Goal: Information Seeking & Learning: Check status

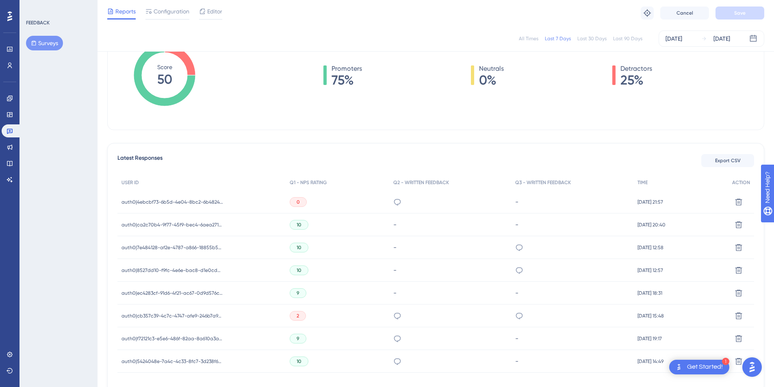
scroll to position [186, 0]
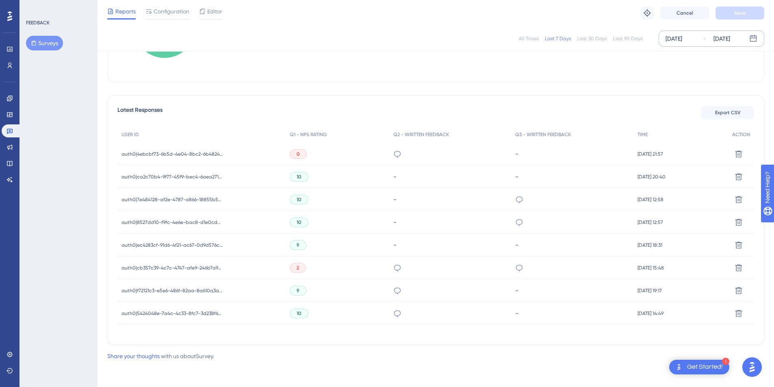
click at [682, 42] on div "Oct 02 2025" at bounding box center [674, 39] width 17 height 10
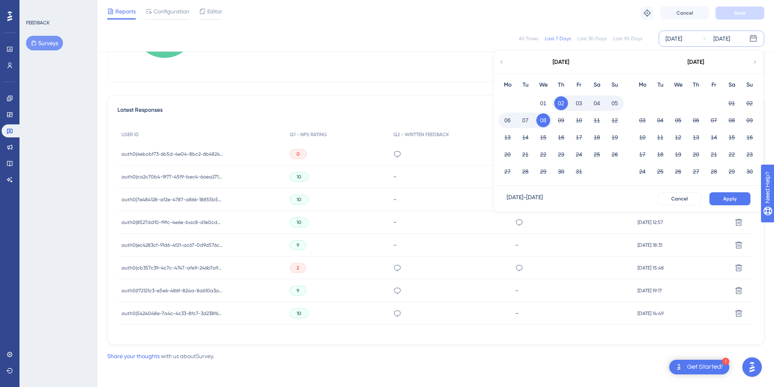
click at [524, 120] on button "07" at bounding box center [525, 120] width 14 height 14
click at [733, 199] on span "Apply" at bounding box center [729, 198] width 13 height 7
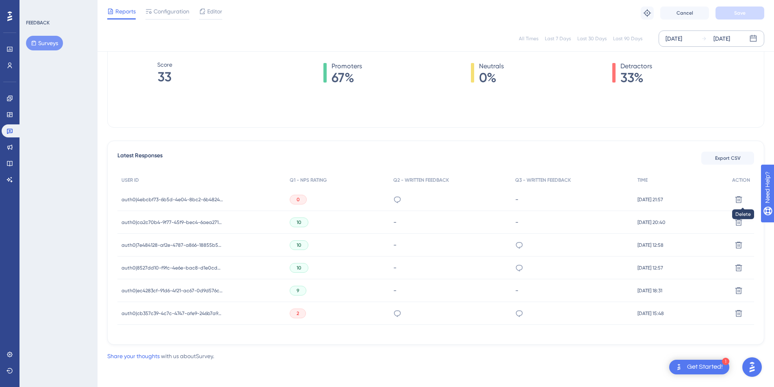
scroll to position [147, 0]
click at [682, 36] on div "Oct 07 2025" at bounding box center [674, 39] width 17 height 10
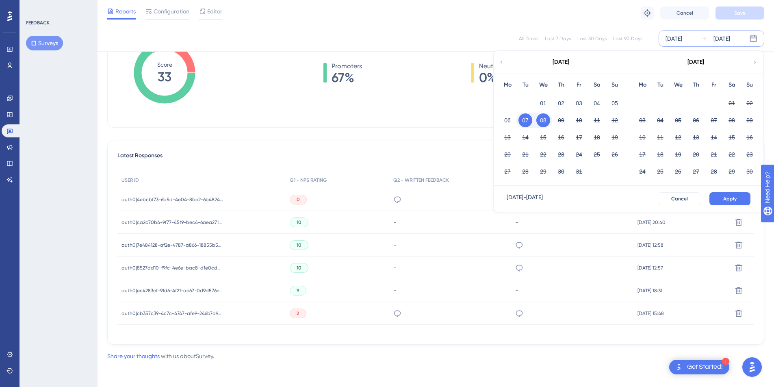
click at [546, 121] on button "08" at bounding box center [543, 120] width 14 height 14
click at [724, 203] on button "Apply" at bounding box center [729, 198] width 41 height 13
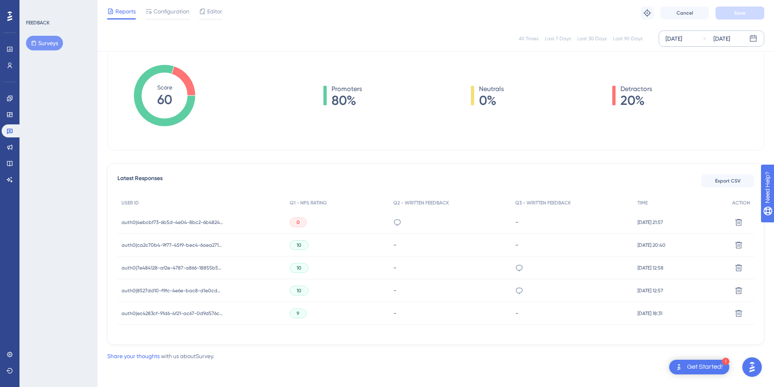
scroll to position [124, 0]
click at [142, 219] on span "auth0|4ebcbf73-6b5d-4e04-8bc2-6b482463cba4" at bounding box center [172, 222] width 102 height 7
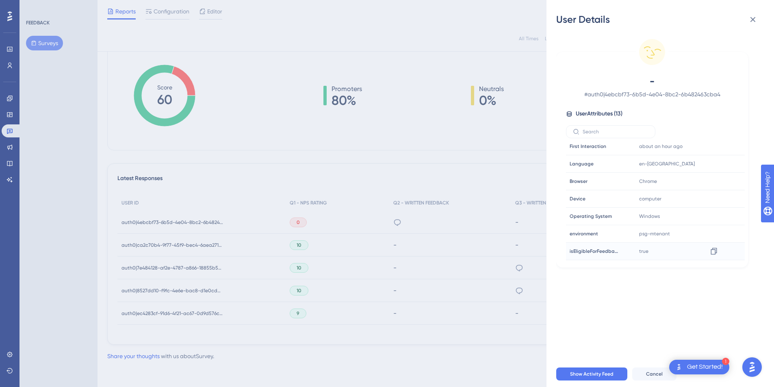
scroll to position [108, 0]
click at [755, 18] on icon at bounding box center [752, 19] width 5 height 5
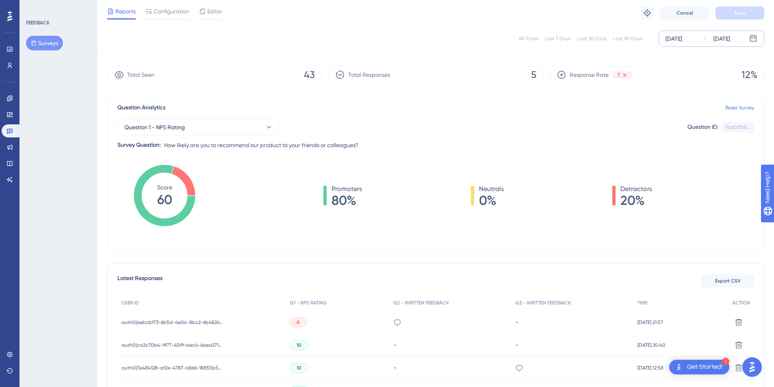
scroll to position [0, 0]
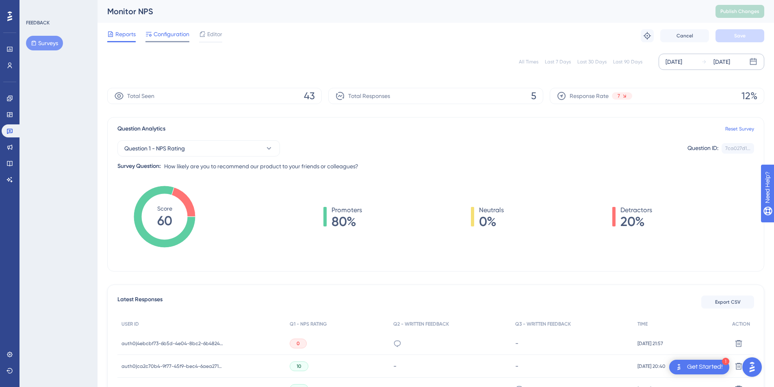
click at [174, 34] on span "Configuration" at bounding box center [172, 34] width 36 height 10
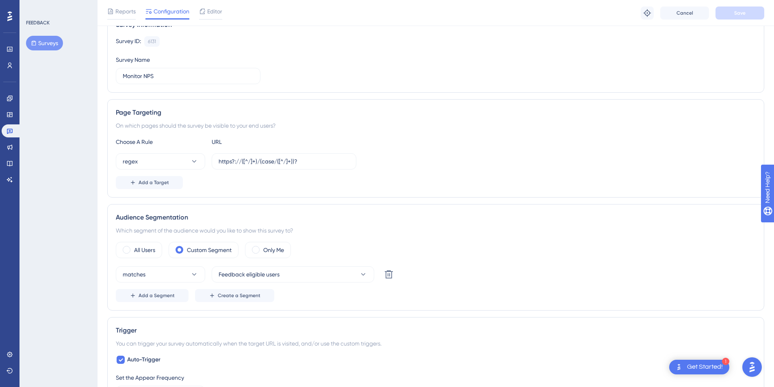
scroll to position [79, 0]
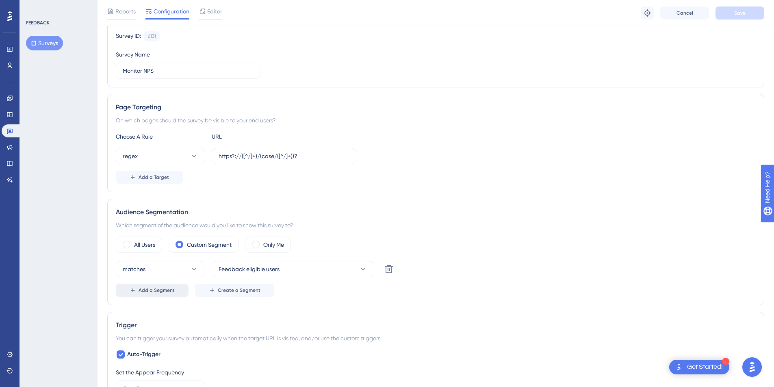
click at [171, 291] on span "Add a Segment" at bounding box center [157, 290] width 36 height 7
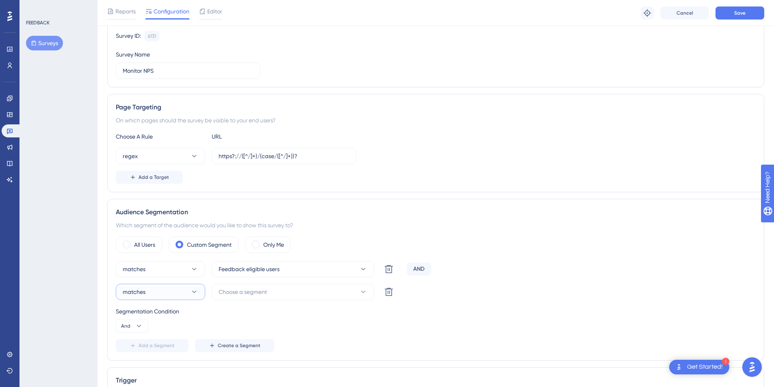
click at [171, 291] on button "matches" at bounding box center [160, 292] width 89 height 16
click at [241, 297] on button "Choose a segment" at bounding box center [293, 292] width 163 height 16
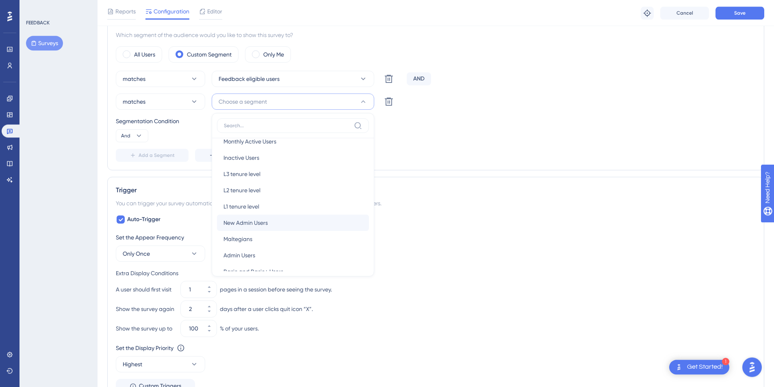
scroll to position [48, 0]
click at [256, 231] on button "Maltegians Maltegians" at bounding box center [293, 234] width 152 height 16
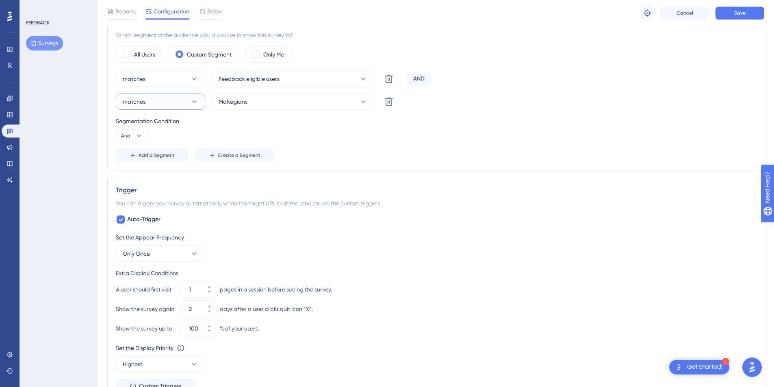
click at [171, 106] on button "matches" at bounding box center [160, 101] width 89 height 16
click at [160, 140] on span "doesn't match" at bounding box center [146, 143] width 37 height 10
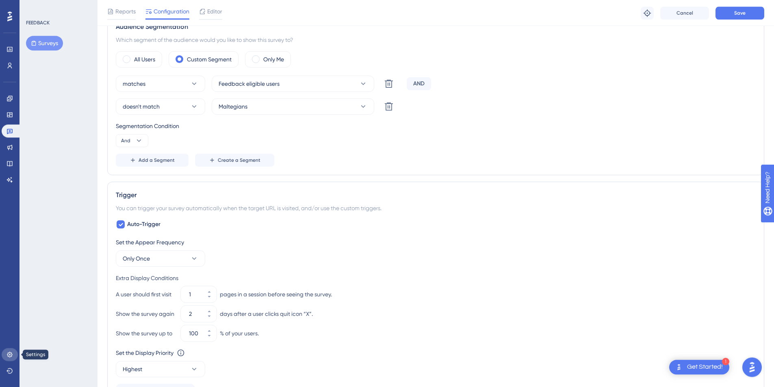
click at [7, 352] on icon at bounding box center [10, 354] width 7 height 7
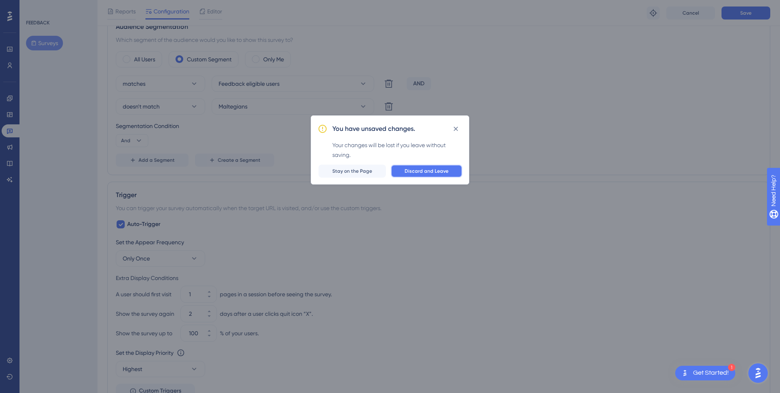
click at [425, 173] on span "Discard and Leave" at bounding box center [427, 171] width 44 height 7
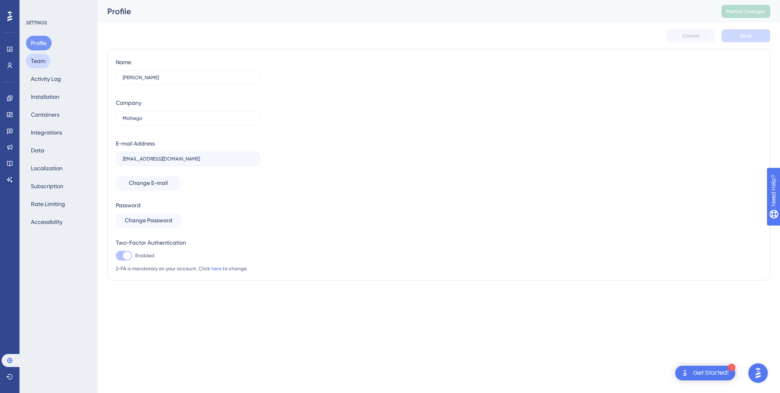
click at [46, 62] on button "Team" at bounding box center [38, 61] width 24 height 15
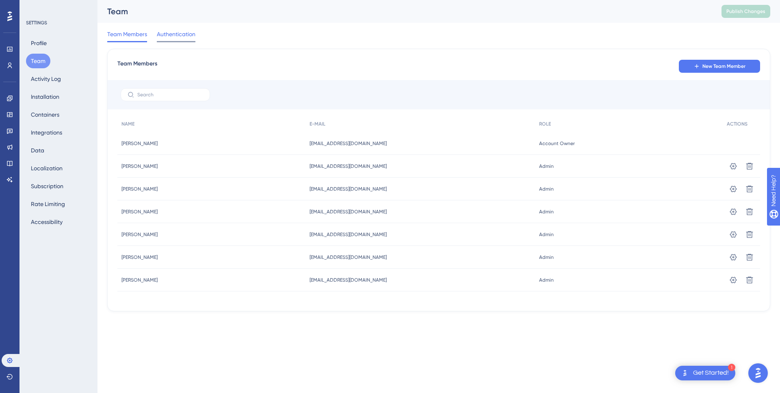
click at [176, 33] on span "Authentication" at bounding box center [176, 34] width 39 height 10
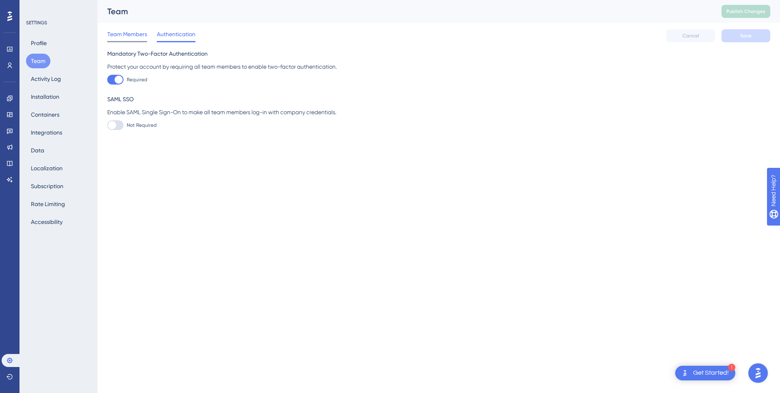
click at [126, 35] on span "Team Members" at bounding box center [127, 34] width 40 height 10
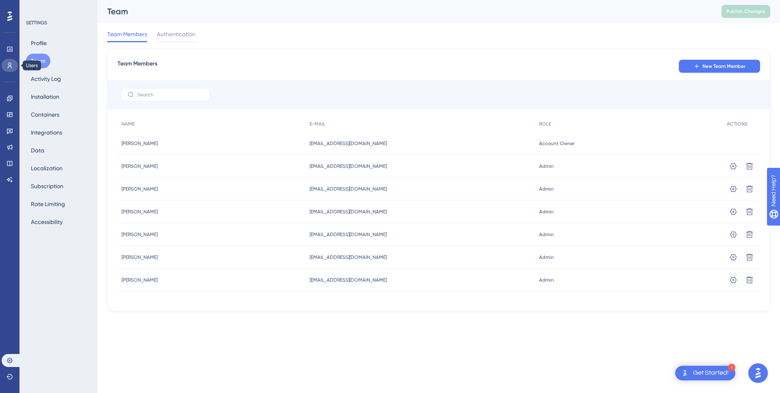
click at [11, 65] on icon at bounding box center [10, 65] width 7 height 7
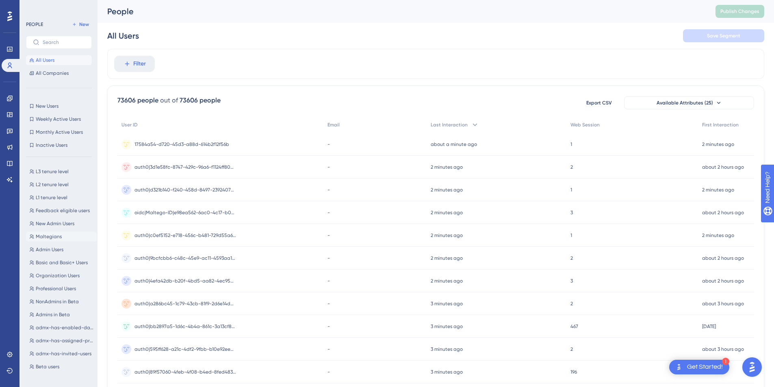
click at [65, 236] on button "Maltegians Maltegians" at bounding box center [61, 237] width 71 height 10
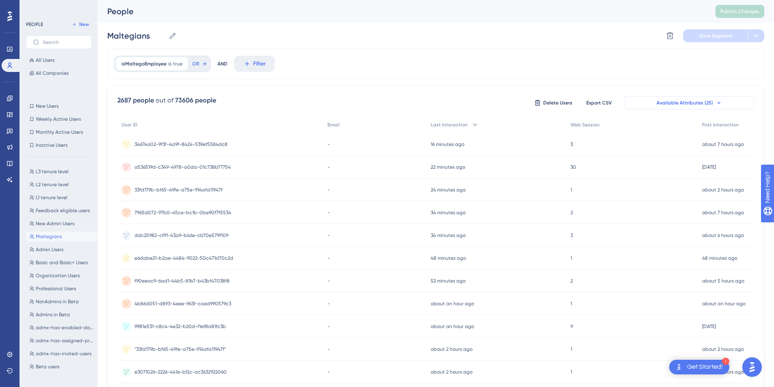
click at [706, 100] on span "Available Attributes (25)" at bounding box center [685, 103] width 56 height 7
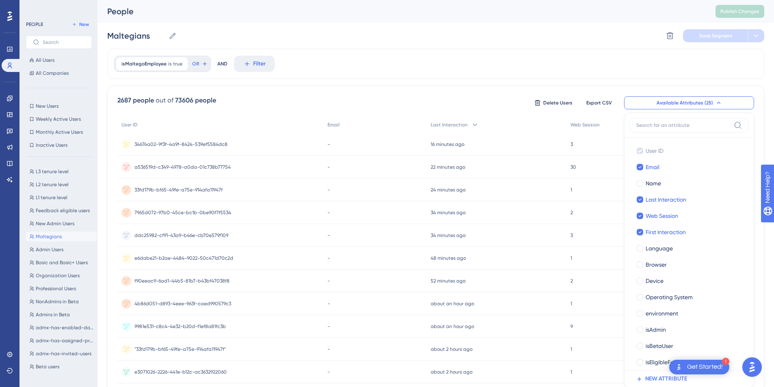
scroll to position [54, 0]
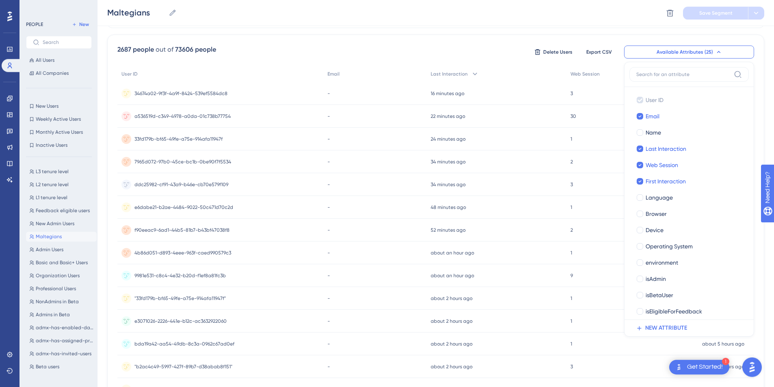
click at [703, 49] on span "Available Attributes (25)" at bounding box center [685, 52] width 56 height 7
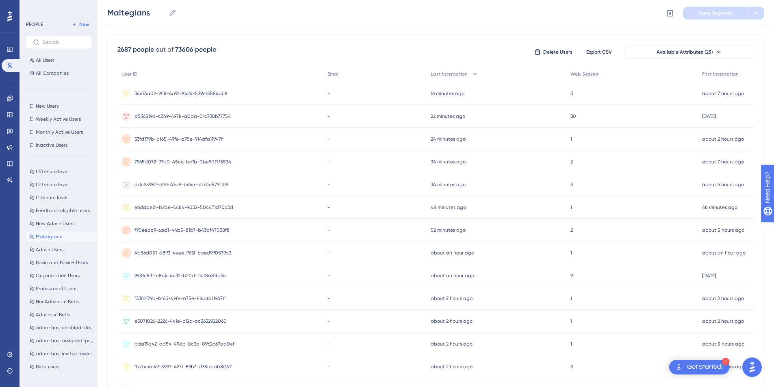
click at [174, 89] on div "34674a02-9f3f-4a9f-8424-539ef5584dc8 34674a02-9f3f-4a9f-8424-539ef5584dc8" at bounding box center [180, 93] width 93 height 23
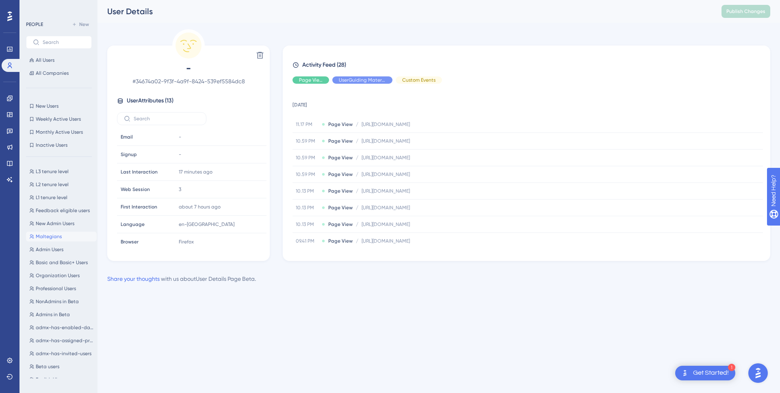
click at [55, 236] on span "Maltegians" at bounding box center [49, 236] width 26 height 7
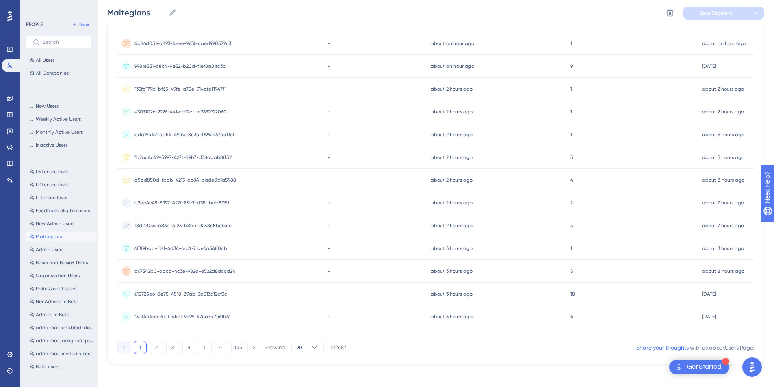
scroll to position [267, 0]
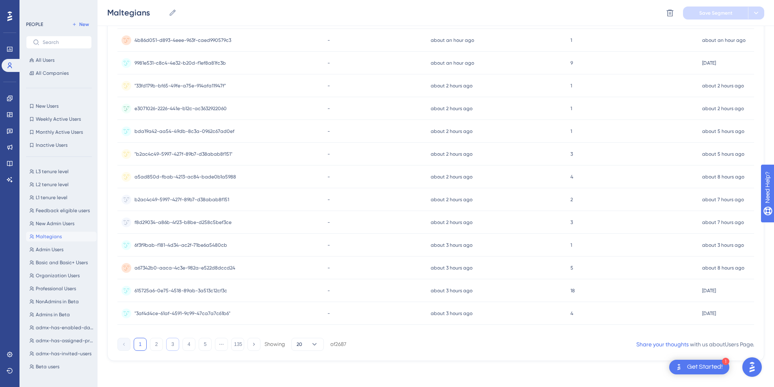
click at [177, 347] on button "3" at bounding box center [172, 344] width 13 height 13
click at [204, 343] on button "5" at bounding box center [205, 344] width 13 height 13
click at [50, 237] on span "Maltegians" at bounding box center [49, 236] width 26 height 7
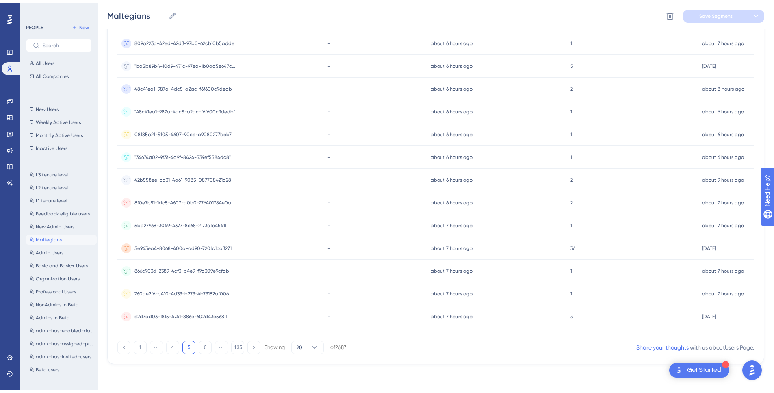
scroll to position [0, 0]
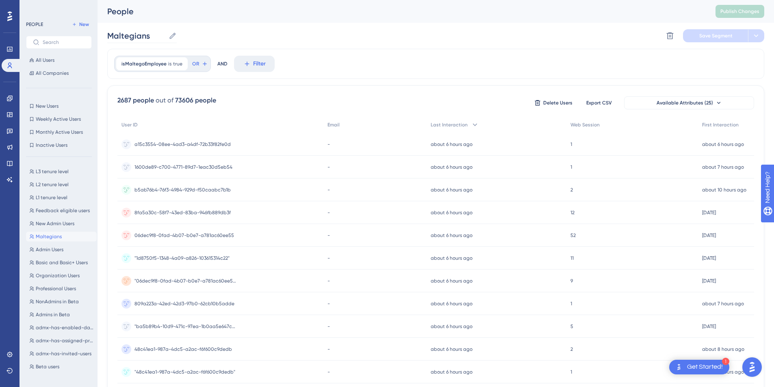
click at [175, 37] on icon at bounding box center [173, 36] width 8 height 8
click at [165, 37] on input "Maltegians" at bounding box center [136, 35] width 58 height 11
click at [230, 41] on div "Maltegians Maltegians Delete Segment Save Segment" at bounding box center [435, 36] width 657 height 26
click at [10, 48] on icon at bounding box center [10, 49] width 7 height 7
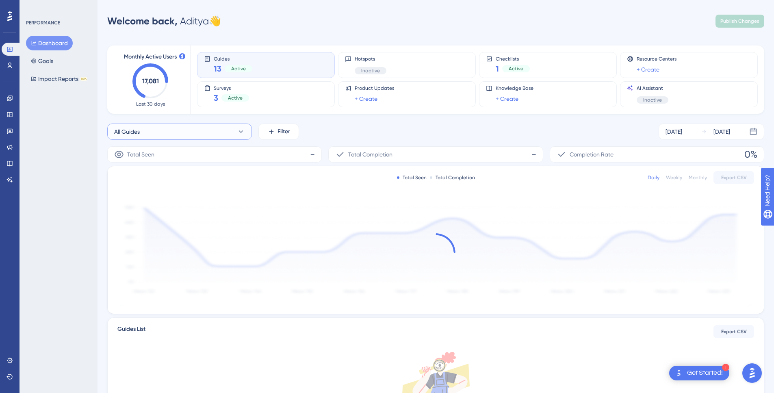
click at [193, 136] on button "All Guides" at bounding box center [179, 132] width 145 height 16
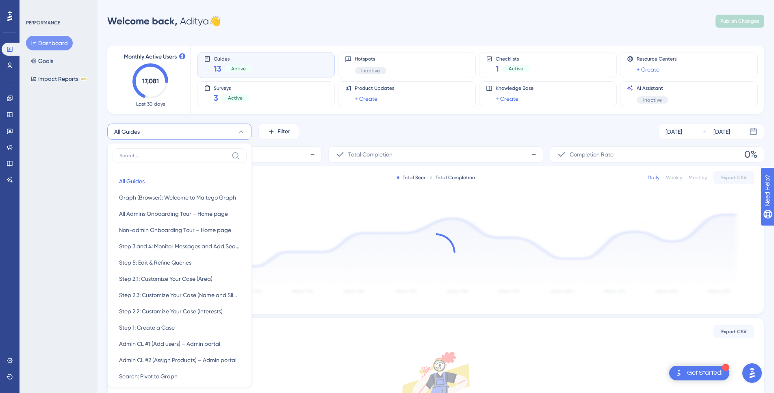
scroll to position [67, 0]
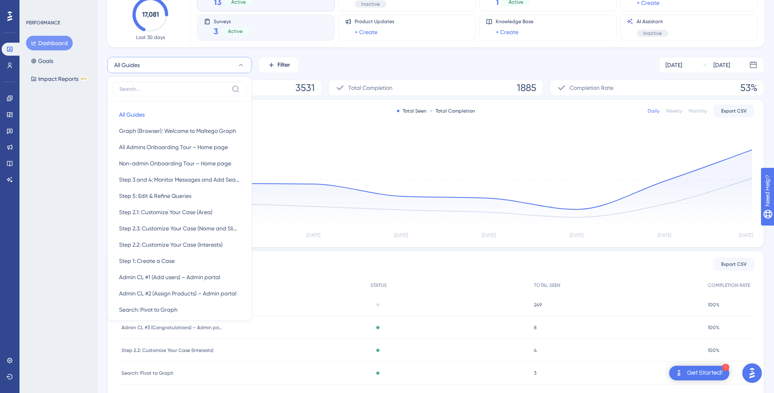
click at [282, 30] on div "Surveys 3 Active" at bounding box center [266, 27] width 124 height 19
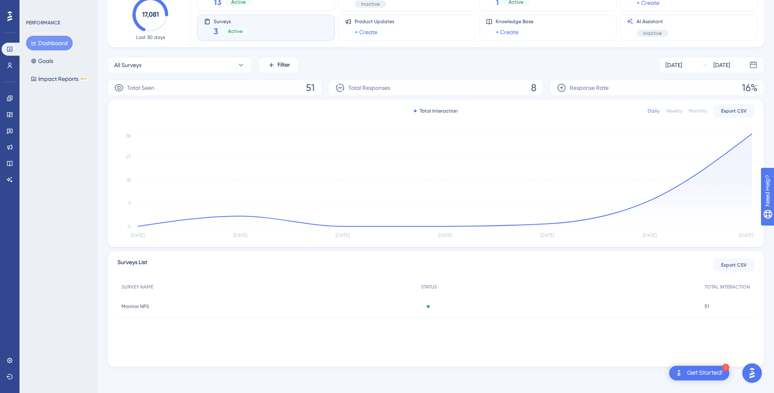
click at [142, 308] on span "Monitor NPS" at bounding box center [135, 306] width 28 height 7
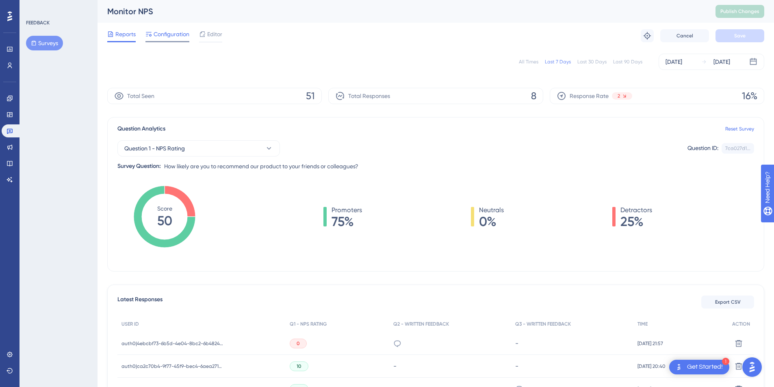
click at [165, 35] on span "Configuration" at bounding box center [172, 34] width 36 height 10
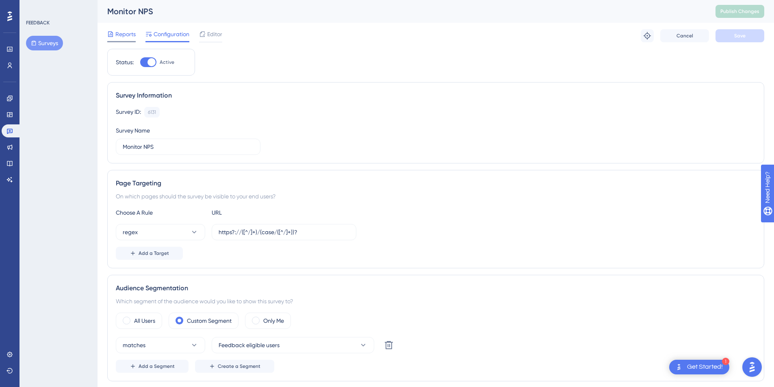
click at [116, 33] on span "Reports" at bounding box center [125, 34] width 20 height 10
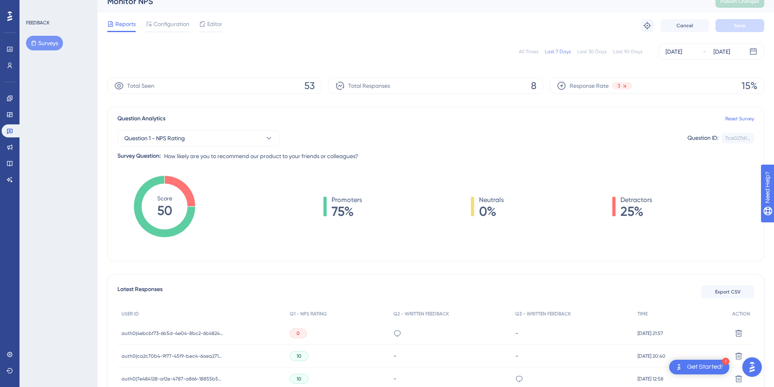
scroll to position [15, 0]
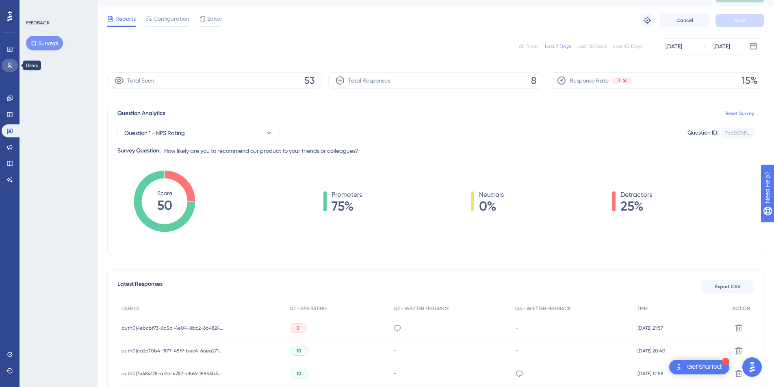
click at [9, 69] on link at bounding box center [10, 65] width 16 height 13
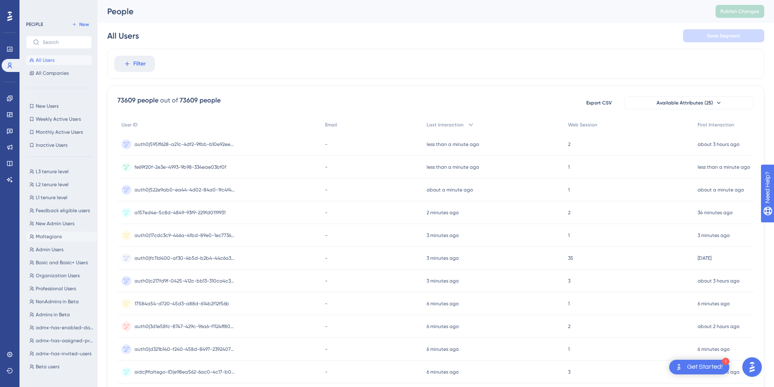
click at [55, 236] on span "Maltegians" at bounding box center [49, 236] width 26 height 7
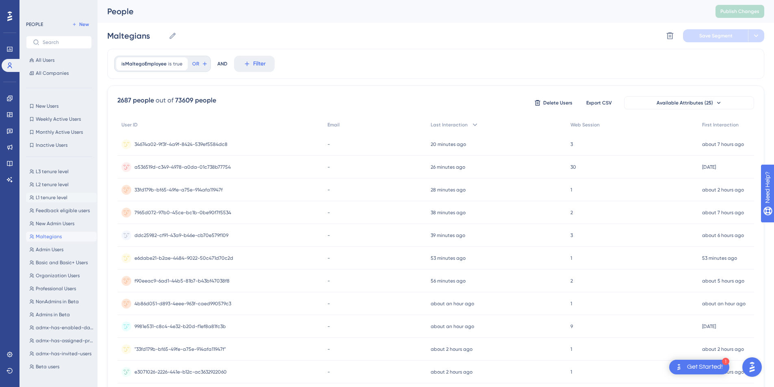
click at [62, 199] on span "L1 tenure level" at bounding box center [52, 197] width 32 height 7
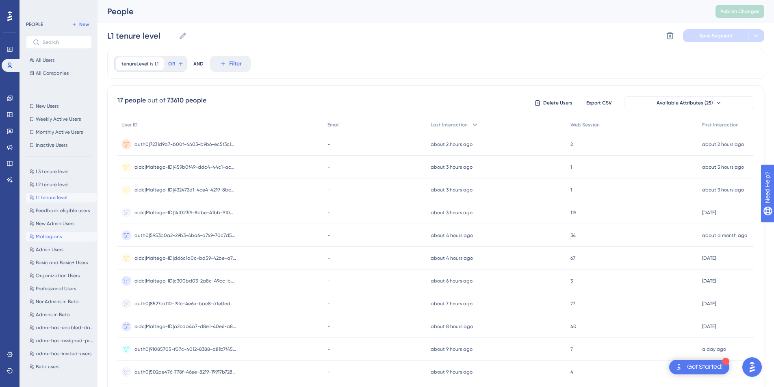
click at [54, 238] on span "Maltegians" at bounding box center [49, 236] width 26 height 7
type input "Maltegians"
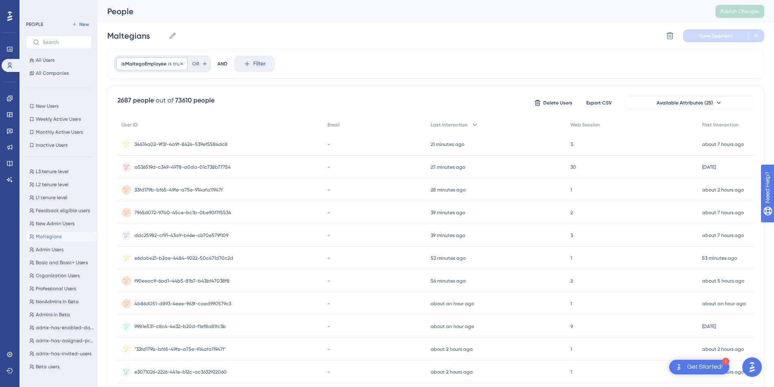
click at [141, 63] on span "isMaltegoEmployee" at bounding box center [143, 64] width 45 height 7
click at [340, 57] on div "isMaltegoEmployee is true true Remove is true is false is not known has any val…" at bounding box center [435, 64] width 657 height 30
click at [11, 48] on icon at bounding box center [10, 49] width 7 height 7
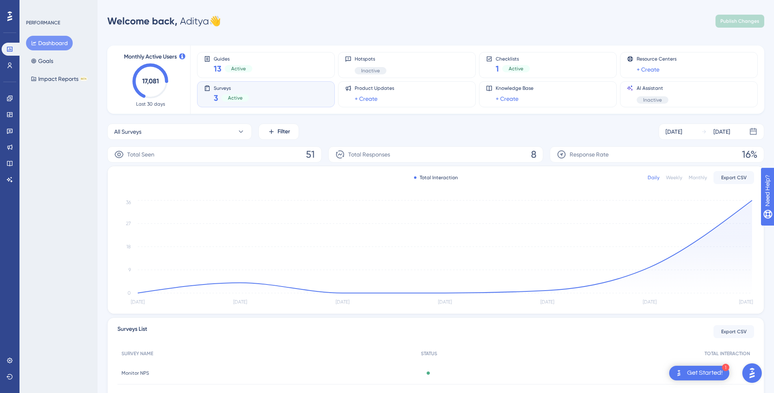
click at [233, 94] on div "Active" at bounding box center [235, 97] width 28 height 7
click at [172, 373] on div "Monitor NPS Monitor NPS" at bounding box center [266, 373] width 299 height 23
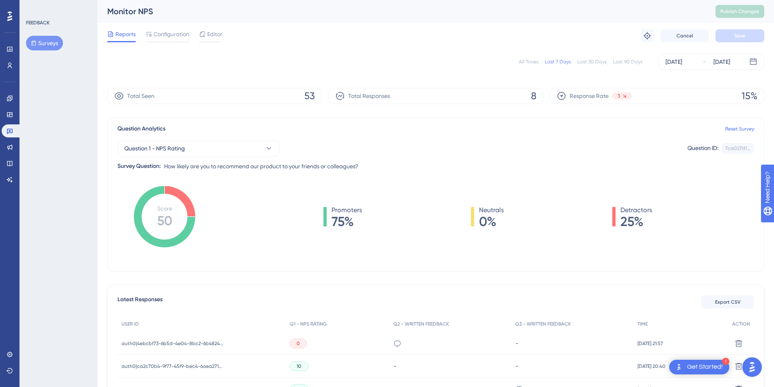
click at [151, 100] on span "Total Seen" at bounding box center [140, 96] width 27 height 10
click at [307, 98] on span "53" at bounding box center [309, 95] width 11 height 13
click at [219, 93] on div "Total Seen 53" at bounding box center [214, 96] width 215 height 16
click at [119, 95] on icon at bounding box center [119, 96] width 10 height 10
click at [192, 100] on div "Total Seen 53" at bounding box center [214, 96] width 215 height 16
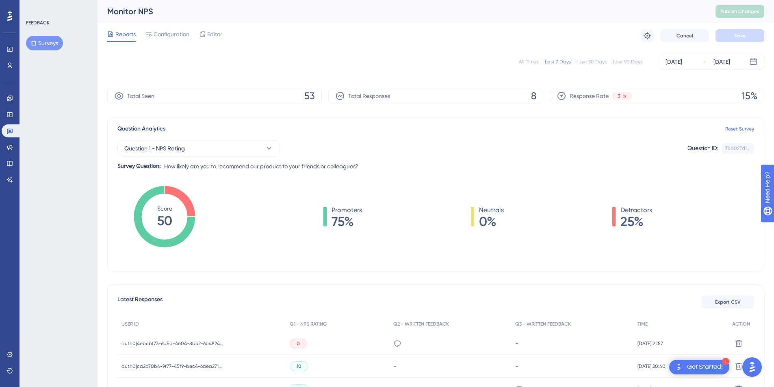
click at [317, 98] on div "Total Seen 53" at bounding box center [214, 96] width 215 height 16
click at [310, 98] on span "53" at bounding box center [309, 95] width 11 height 13
click at [298, 105] on div "All Times Last 7 Days Last 30 Days Last 90 Days Oct 02 2025 Oct 08 2025 Total S…" at bounding box center [435, 291] width 657 height 485
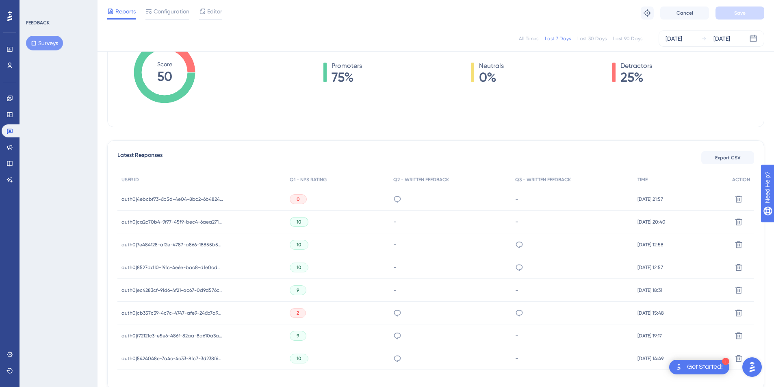
scroll to position [186, 0]
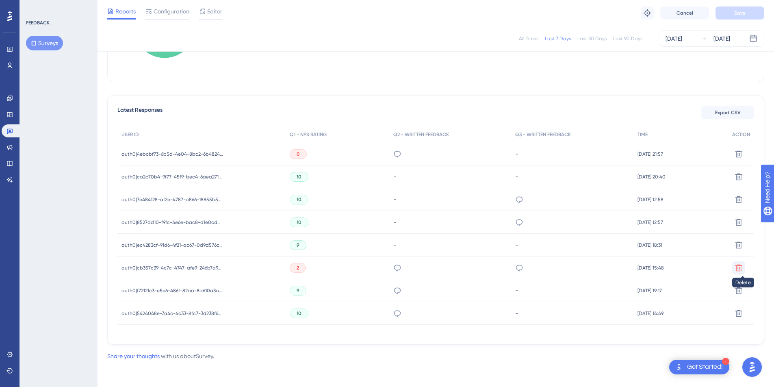
click at [739, 269] on icon at bounding box center [739, 268] width 8 height 8
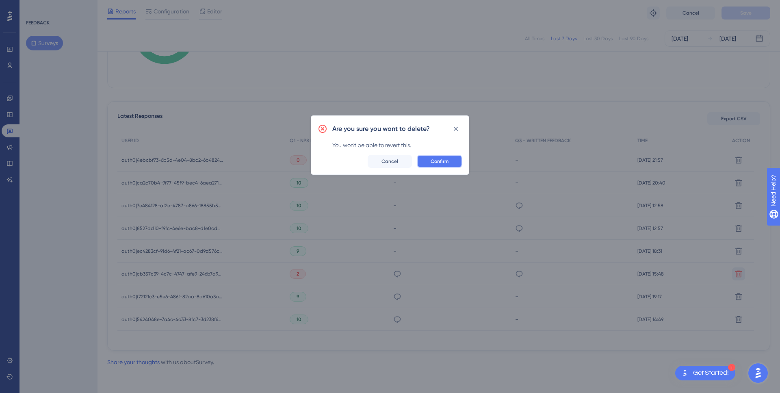
click at [440, 161] on span "Confirm" at bounding box center [440, 161] width 18 height 7
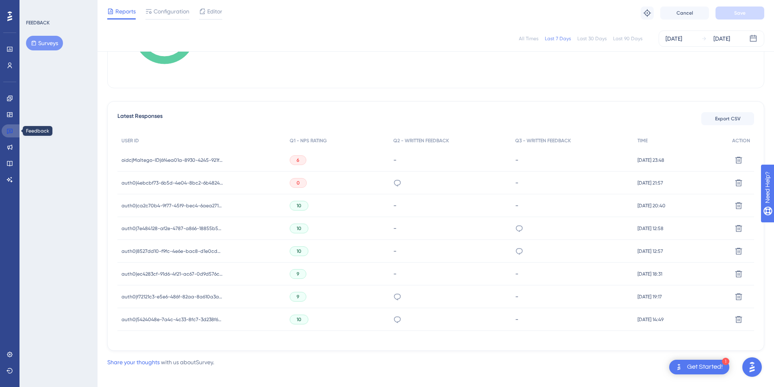
click at [9, 133] on icon at bounding box center [10, 131] width 6 height 5
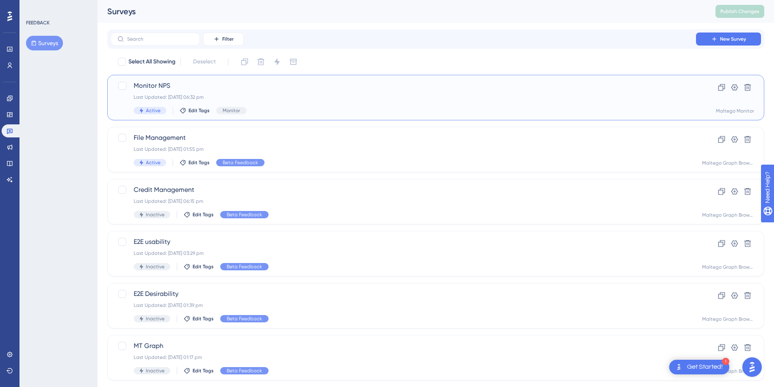
click at [275, 99] on div "Last Updated: [DATE] 06:32 pm" at bounding box center [403, 97] width 539 height 7
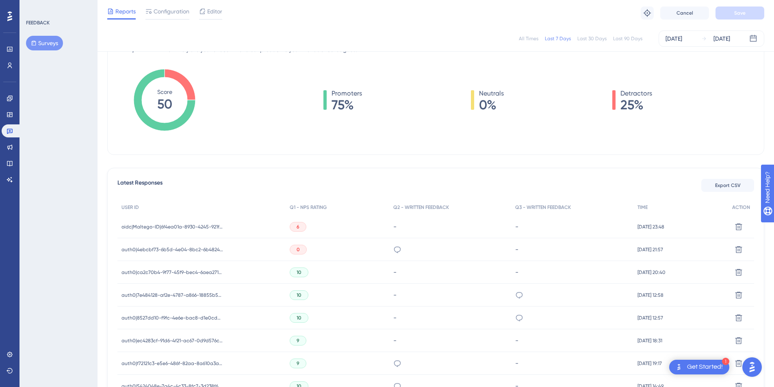
scroll to position [186, 0]
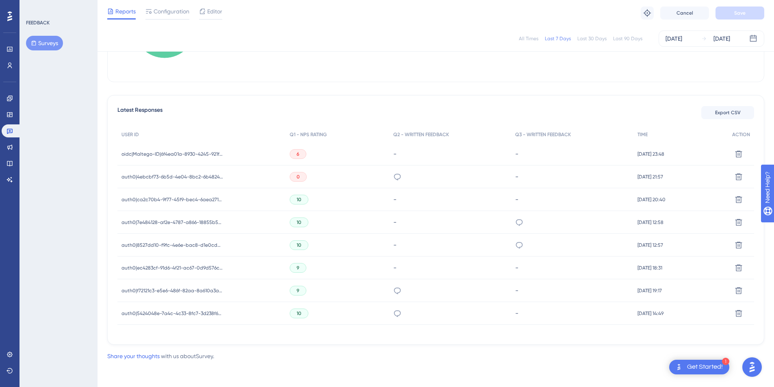
click at [297, 153] on div "6" at bounding box center [298, 154] width 17 height 10
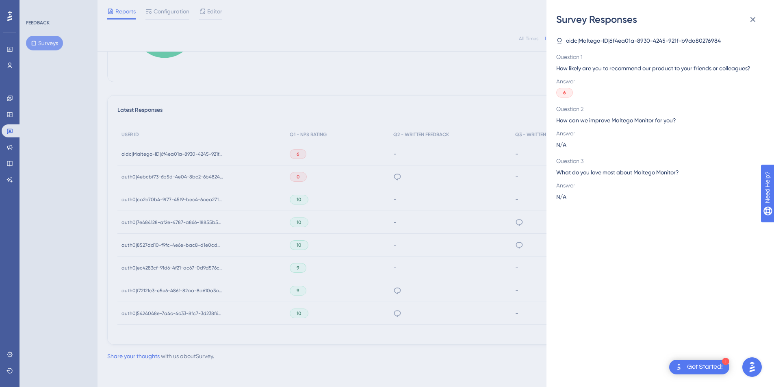
click at [574, 43] on span "oidc|Maltego-ID|6f4ea01a-8930-4245-921f-b9da80276984" at bounding box center [643, 41] width 155 height 10
click at [558, 41] on icon at bounding box center [559, 40] width 4 height 5
click at [681, 40] on span "oidc|Maltego-ID|6f4ea01a-8930-4245-921f-b9da80276984" at bounding box center [643, 41] width 155 height 10
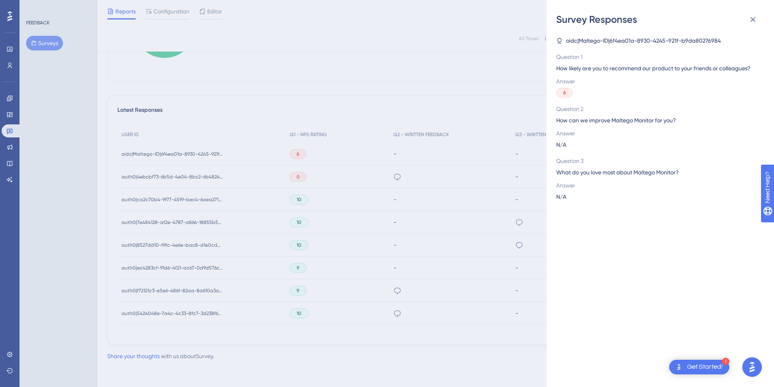
click at [18, 53] on div "Survey Responses oidc|Maltego-ID|6f4ea01a-8930-4245-921f-b9da80276984 Question …" at bounding box center [387, 193] width 774 height 387
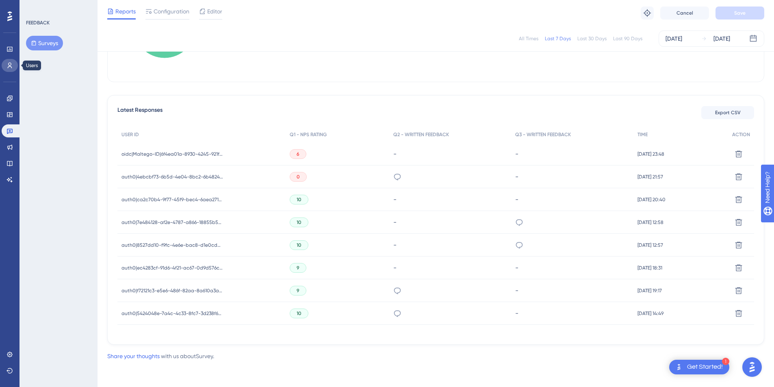
click at [14, 65] on link at bounding box center [10, 65] width 16 height 13
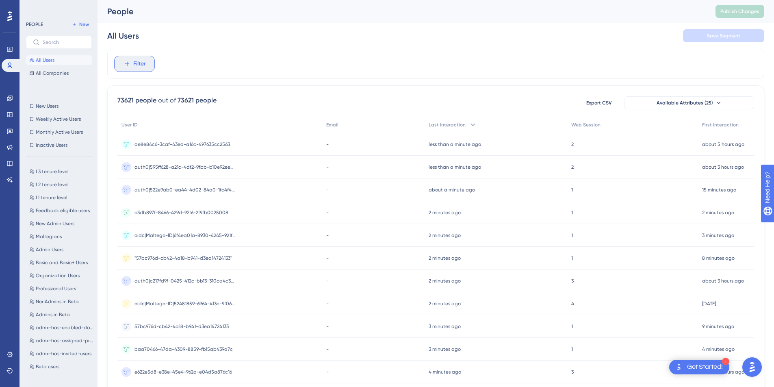
click at [142, 59] on button "Filter" at bounding box center [134, 64] width 41 height 16
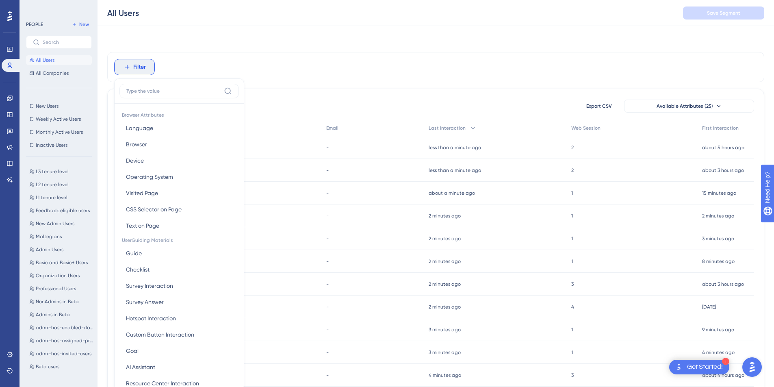
scroll to position [26, 0]
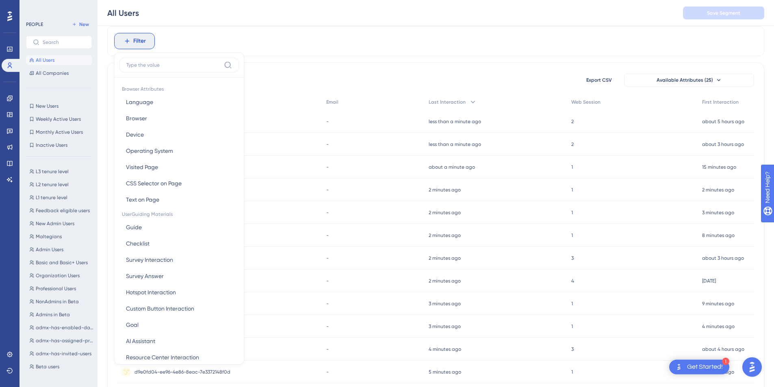
click at [296, 106] on div "User ID" at bounding box center [219, 102] width 205 height 17
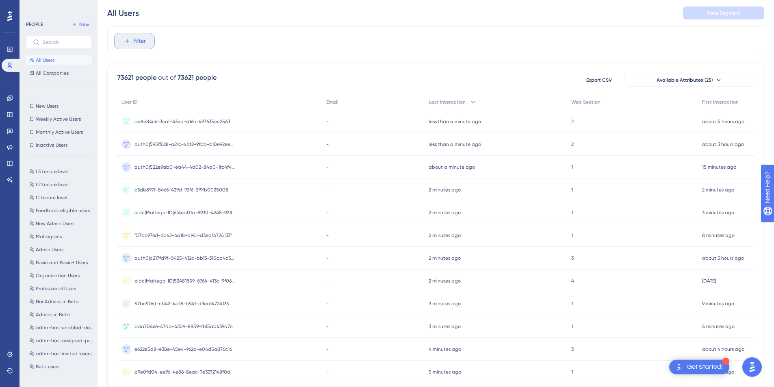
click at [131, 45] on button "Filter" at bounding box center [134, 41] width 41 height 16
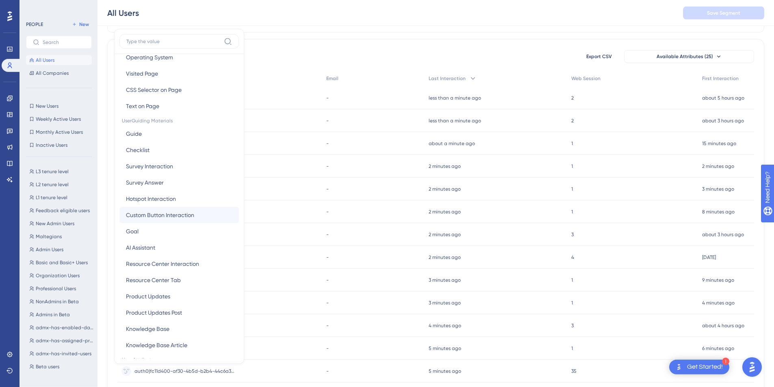
scroll to position [193, 0]
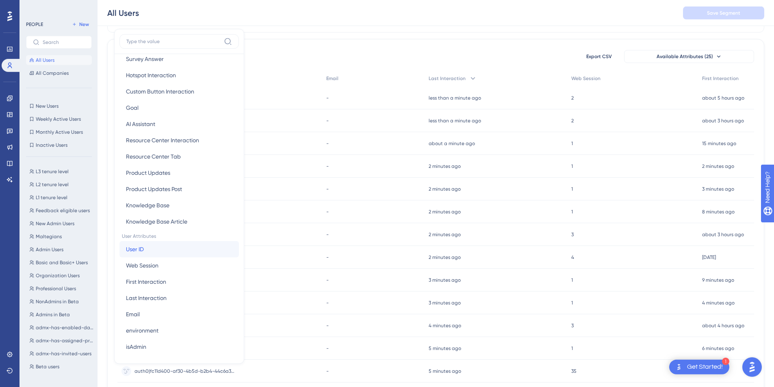
click at [146, 250] on button "User ID User ID" at bounding box center [178, 249] width 119 height 16
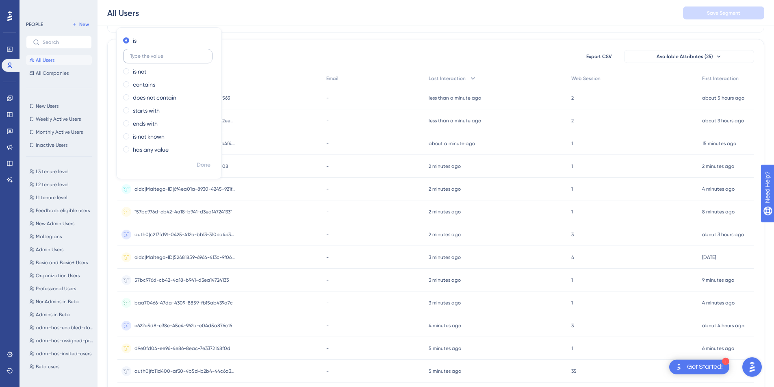
click at [158, 60] on label at bounding box center [167, 56] width 89 height 15
click at [158, 59] on input "text" at bounding box center [168, 56] width 76 height 6
click at [144, 56] on input "text" at bounding box center [168, 56] width 76 height 6
paste input "oidc|Maltego-ID|6f4ea01a-8930-4245-921f-b9da80276984"
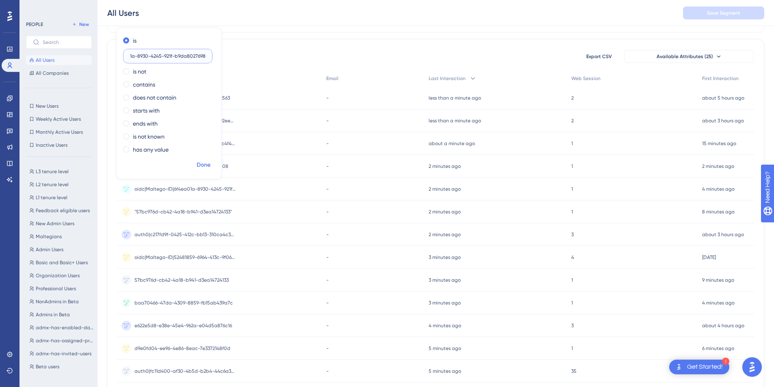
type input "oidc|Maltego-ID|6f4ea01a-8930-4245-921f-b9da80276984"
click at [202, 163] on span "Done" at bounding box center [204, 165] width 14 height 10
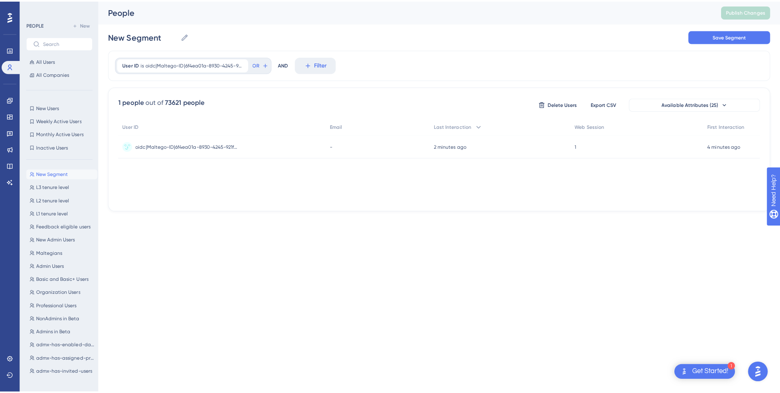
scroll to position [0, 0]
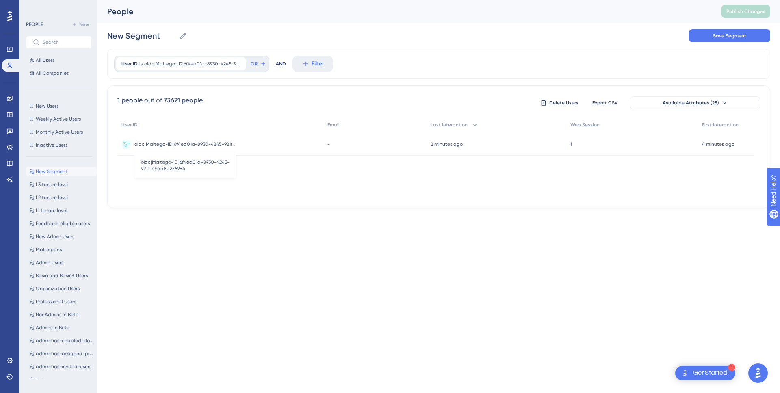
click at [218, 145] on span "oidc|Maltego-ID|6f4ea01a-8930-4245-921f-b9da80276984" at bounding box center [185, 144] width 102 height 7
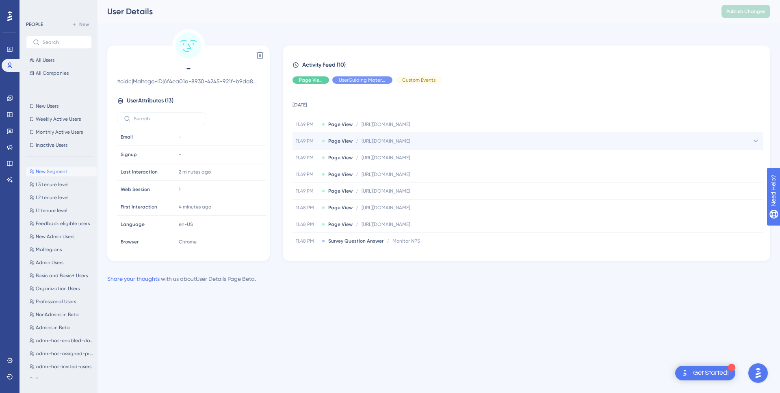
click at [410, 143] on span "https://monitor.maltego.com/case/lionbridgegames#/cases/e6ac1898-5a09-4611-a2ce…" at bounding box center [386, 141] width 48 height 7
click at [434, 157] on span "https://monitor.maltego.com/case/lionbridgegames#/cases/e6ac1898-5a09-4611-a2ce…" at bounding box center [409, 157] width 48 height 7
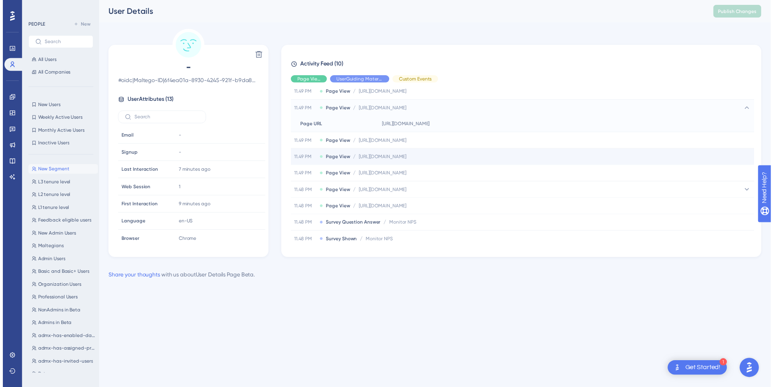
scroll to position [42, 0]
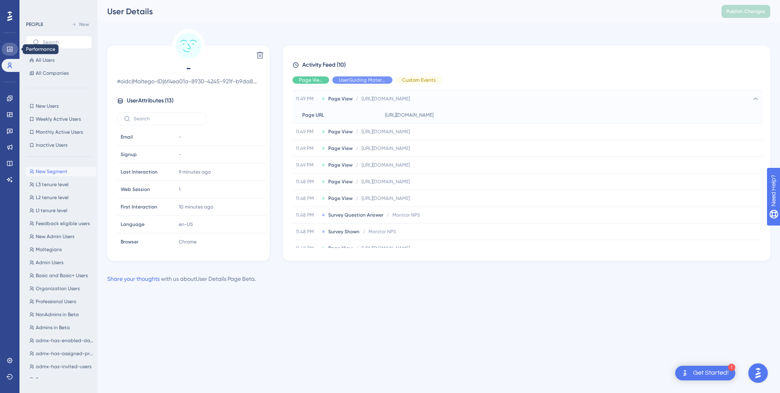
click at [11, 52] on link at bounding box center [10, 49] width 16 height 13
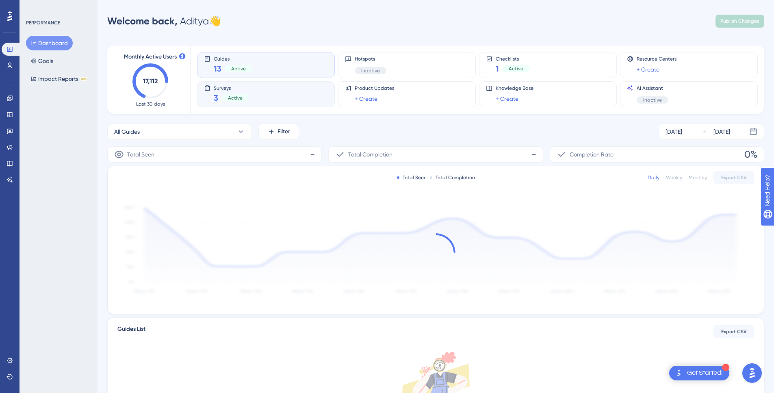
click at [270, 104] on div "Surveys 3 Active" at bounding box center [266, 94] width 138 height 26
click at [13, 131] on link at bounding box center [10, 130] width 16 height 13
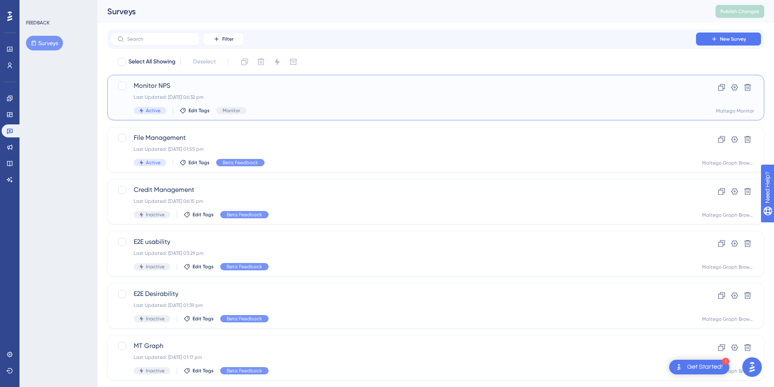
click at [347, 93] on div "Monitor NPS Last Updated: [DATE] 06:32 pm Active Edit Tags Monitor" at bounding box center [403, 97] width 539 height 33
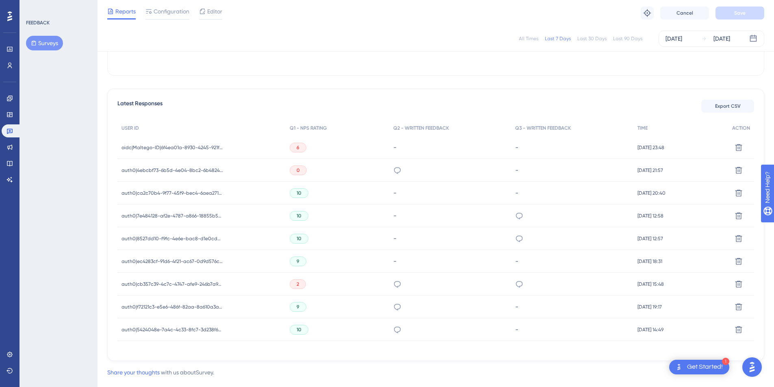
scroll to position [209, 0]
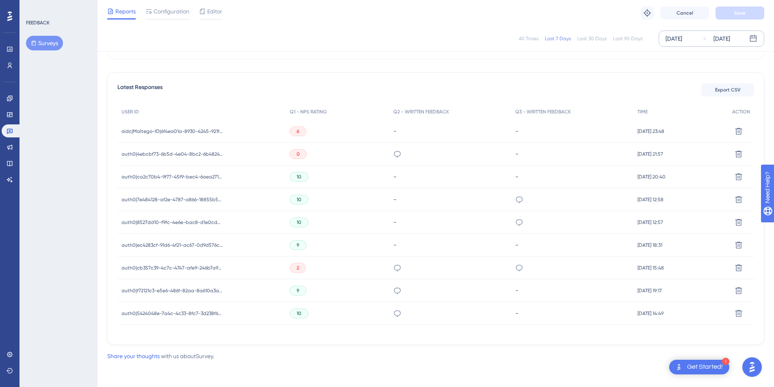
click at [682, 37] on div "Oct 02 2025" at bounding box center [674, 39] width 17 height 10
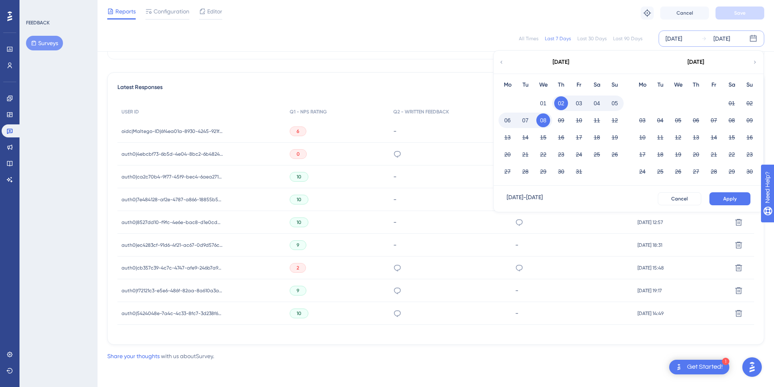
click at [543, 124] on button "08" at bounding box center [543, 120] width 14 height 14
click at [679, 35] on div "Oct 02 2025" at bounding box center [674, 39] width 17 height 10
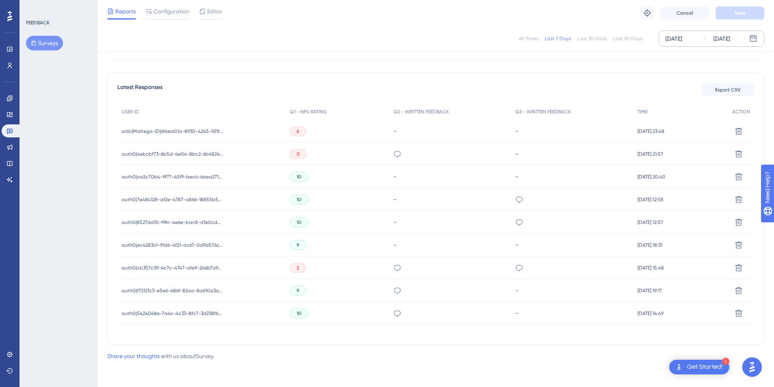
click at [686, 43] on div "Oct 02 2025 Oct 08 2025" at bounding box center [712, 38] width 106 height 16
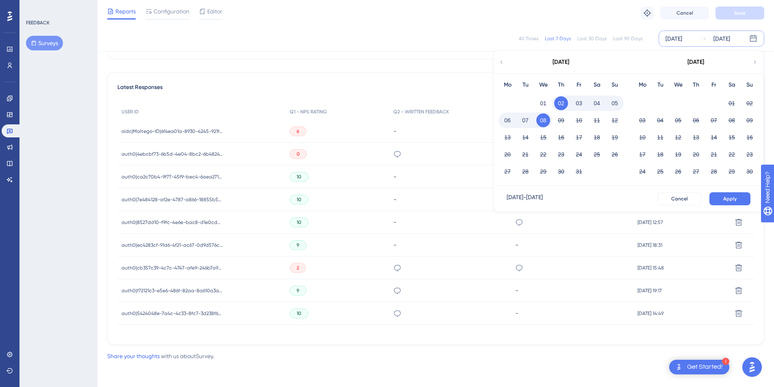
click at [540, 120] on button "08" at bounding box center [543, 120] width 14 height 14
click at [541, 121] on button "08" at bounding box center [543, 120] width 14 height 14
click at [542, 124] on button "08" at bounding box center [543, 120] width 14 height 14
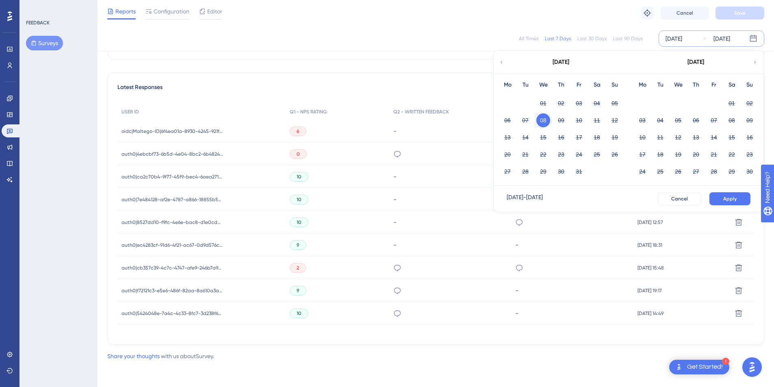
click at [542, 124] on button "08" at bounding box center [543, 120] width 14 height 14
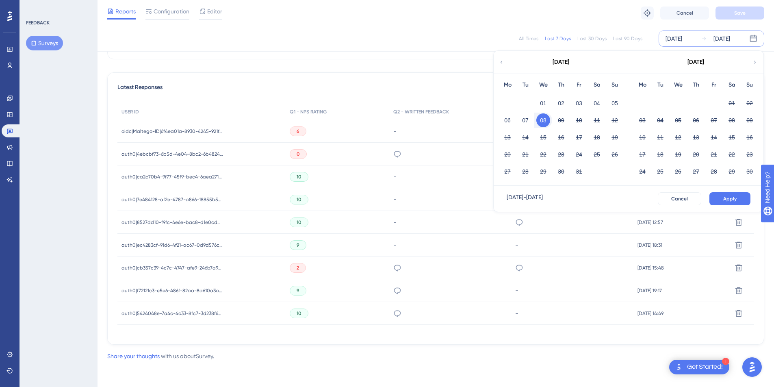
click at [542, 124] on button "08" at bounding box center [543, 120] width 14 height 14
click at [741, 201] on button "Apply" at bounding box center [729, 198] width 41 height 13
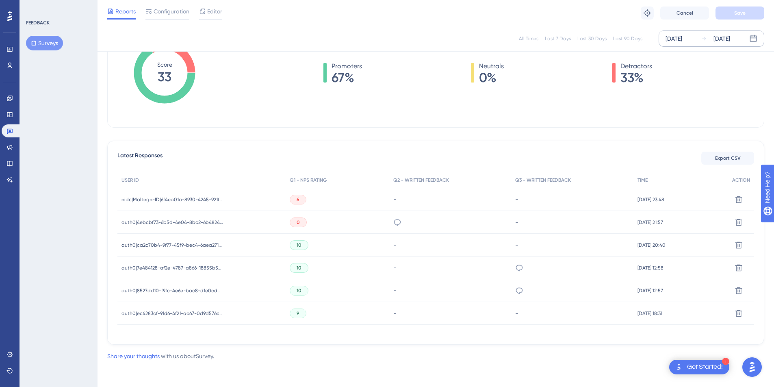
scroll to position [0, 0]
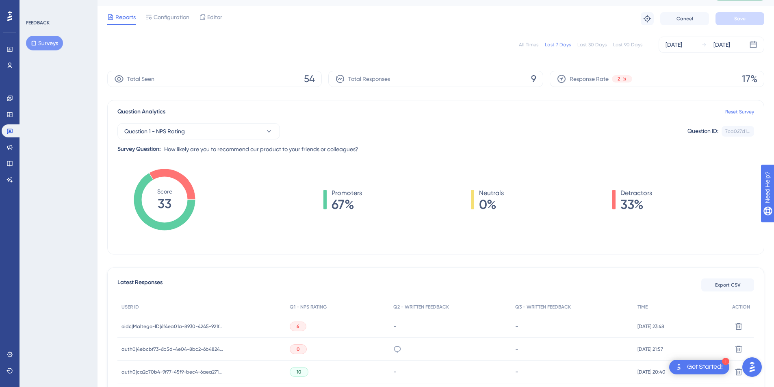
scroll to position [158, 0]
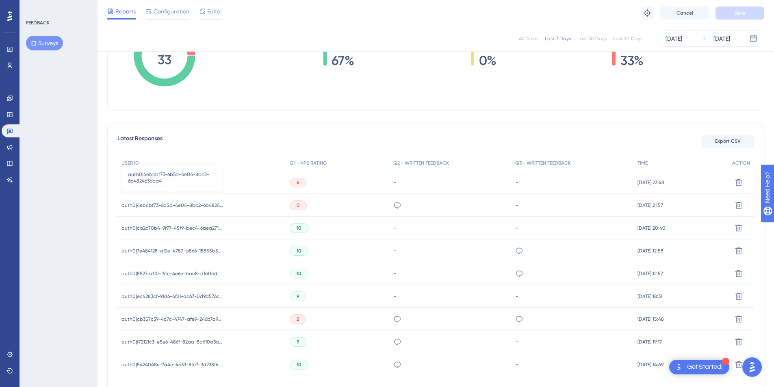
click at [180, 206] on span "auth0|4ebcbf73-6b5d-4e04-8bc2-6b482463cba4" at bounding box center [172, 205] width 102 height 7
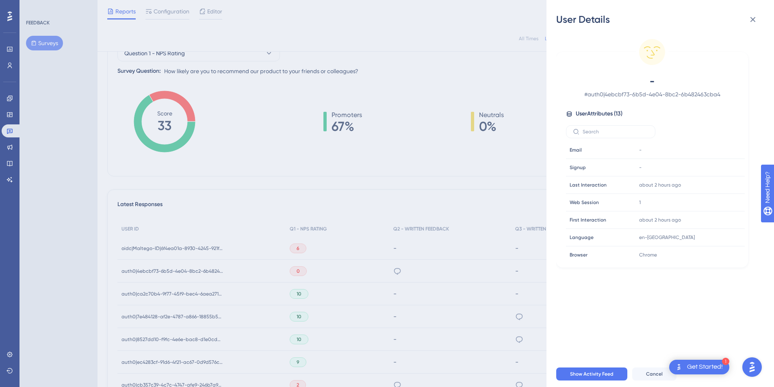
scroll to position [50, 0]
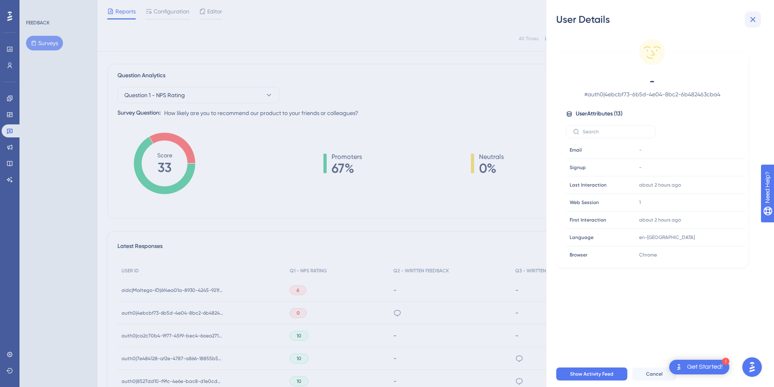
click at [757, 19] on icon at bounding box center [753, 20] width 10 height 10
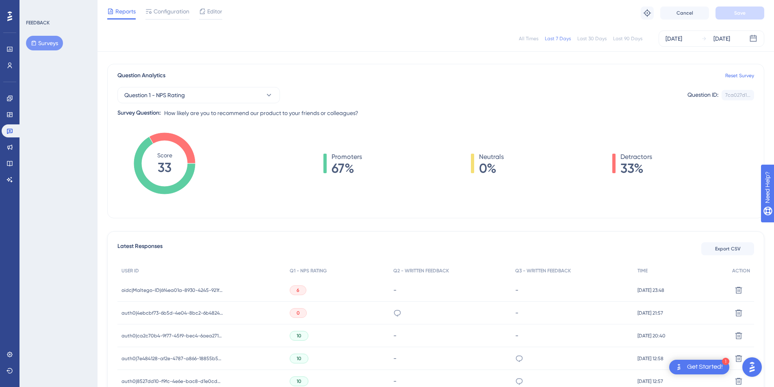
click at [174, 282] on div "oidc|Maltego-ID|6f4ea01a-8930-4245-921f-b9da80276984 oidc|Maltego-ID|6f4ea01a-8…" at bounding box center [172, 290] width 102 height 23
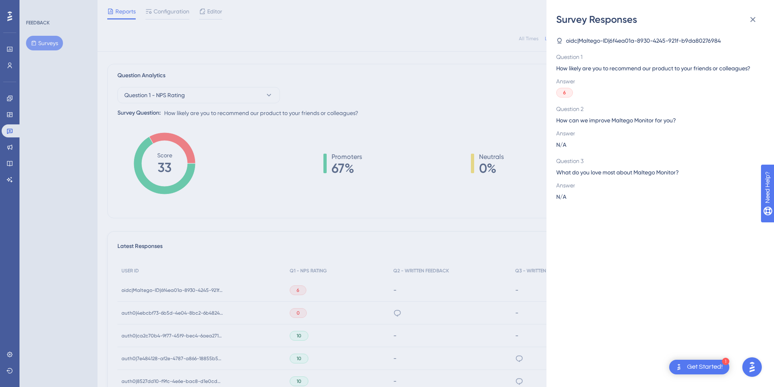
click at [179, 288] on div "Survey Responses oidc|Maltego-ID|6f4ea01a-8930-4245-921f-b9da80276984 Question …" at bounding box center [387, 193] width 774 height 387
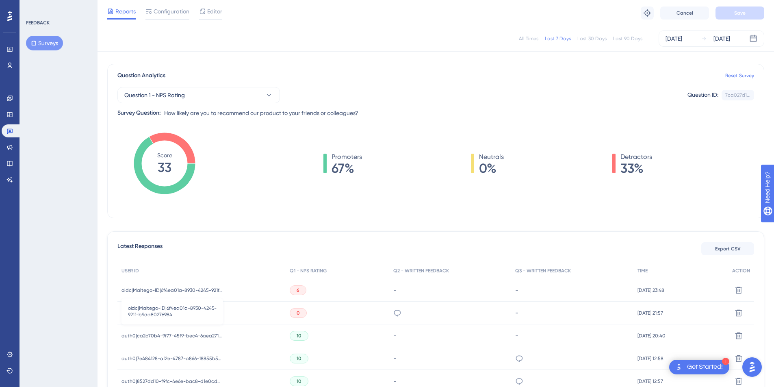
click at [173, 292] on span "oidc|Maltego-ID|6f4ea01a-8930-4245-921f-b9da80276984" at bounding box center [172, 290] width 102 height 7
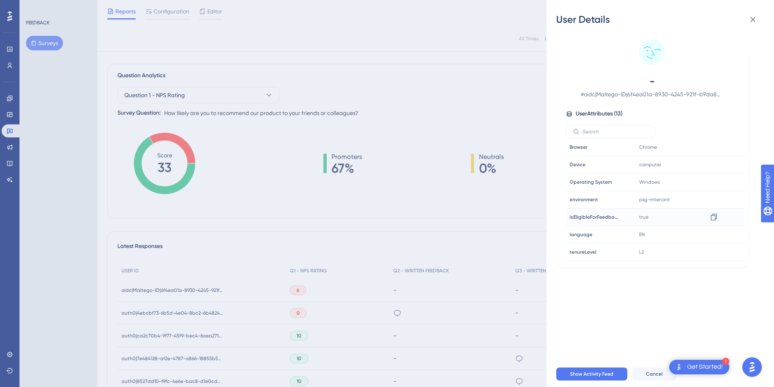
scroll to position [0, 0]
click at [750, 23] on icon at bounding box center [753, 20] width 10 height 10
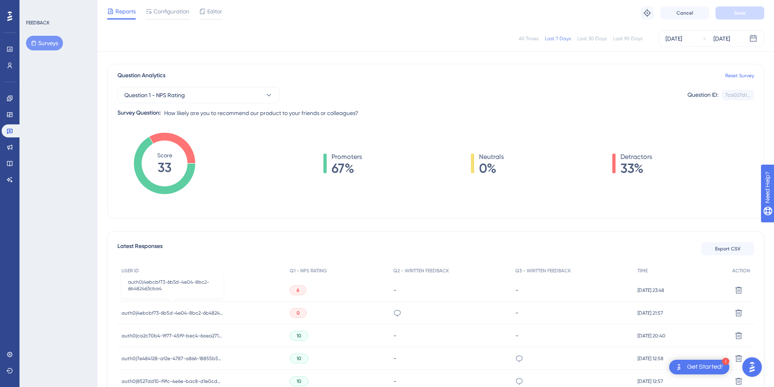
click at [160, 312] on span "auth0|4ebcbf73-6b5d-4e04-8bc2-6b482463cba4" at bounding box center [172, 313] width 102 height 7
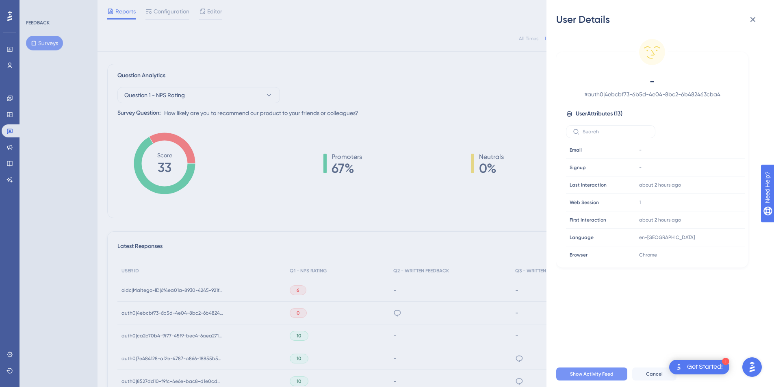
click at [599, 376] on button "Show Activity Feed" at bounding box center [591, 373] width 71 height 13
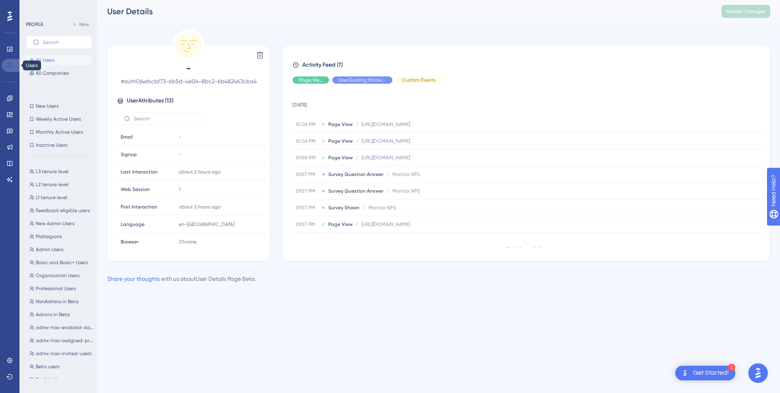
click at [13, 65] on link at bounding box center [12, 65] width 20 height 13
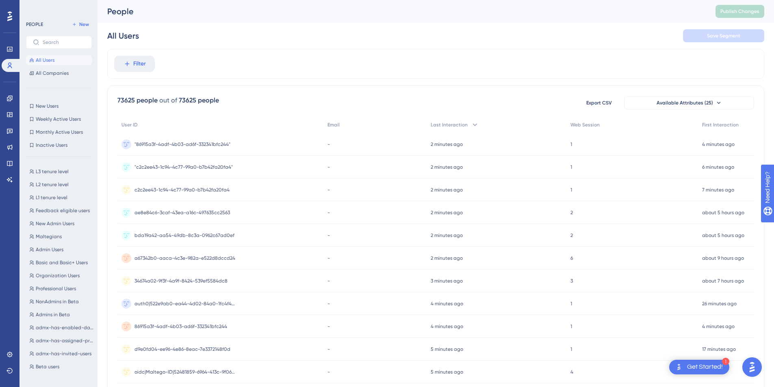
click at [5, 137] on div "Feedback" at bounding box center [10, 130] width 16 height 13
click at [7, 133] on icon at bounding box center [10, 131] width 7 height 7
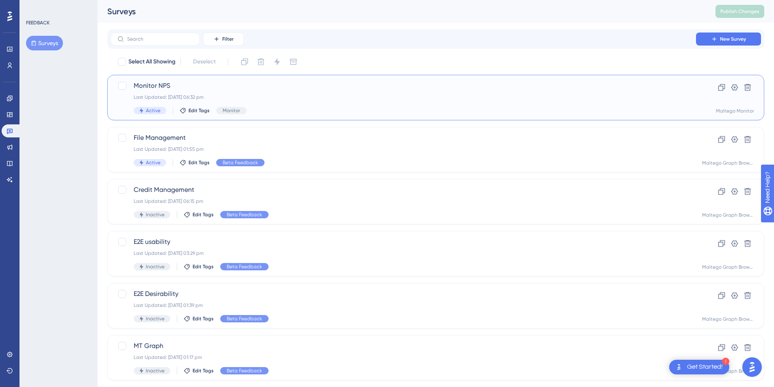
click at [334, 102] on div "Monitor NPS Last Updated: [DATE] 06:32 pm Active Edit Tags Monitor" at bounding box center [403, 97] width 539 height 33
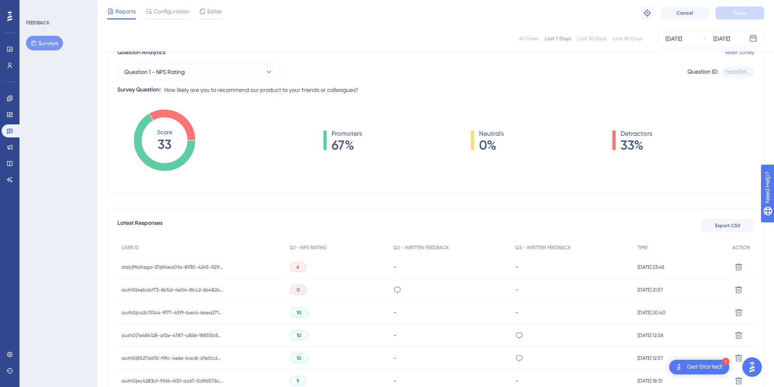
scroll to position [157, 0]
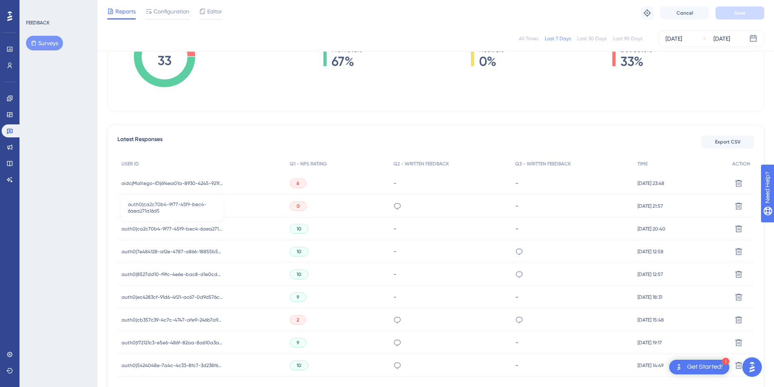
click at [160, 228] on span "auth0|ca2c70b4-9f77-45f9-bec4-6aea271a16d5" at bounding box center [172, 229] width 102 height 7
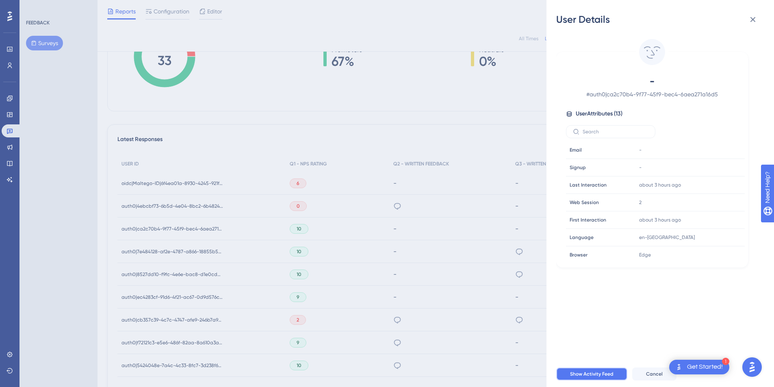
click at [586, 377] on span "Show Activity Feed" at bounding box center [591, 374] width 43 height 7
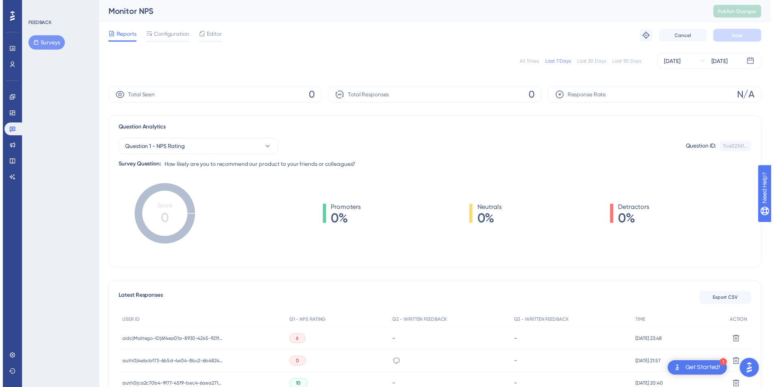
scroll to position [157, 0]
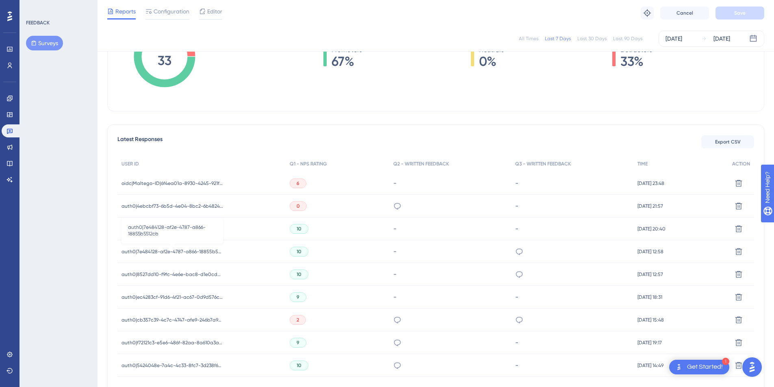
click at [214, 253] on span "auth0|7e484128-af2e-4787-a866-18855b5512cb" at bounding box center [172, 251] width 102 height 7
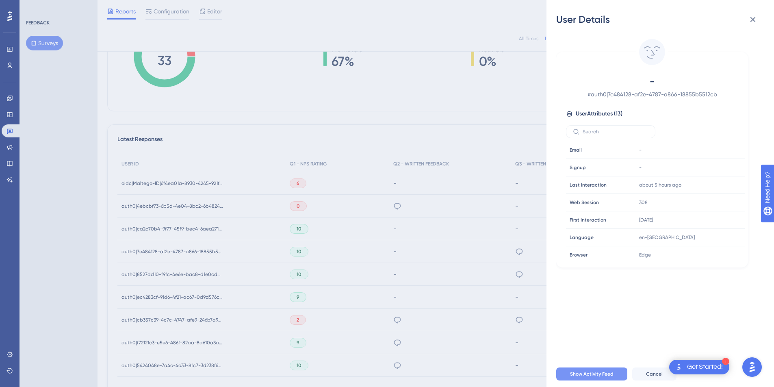
click at [594, 380] on button "Show Activity Feed" at bounding box center [591, 373] width 71 height 13
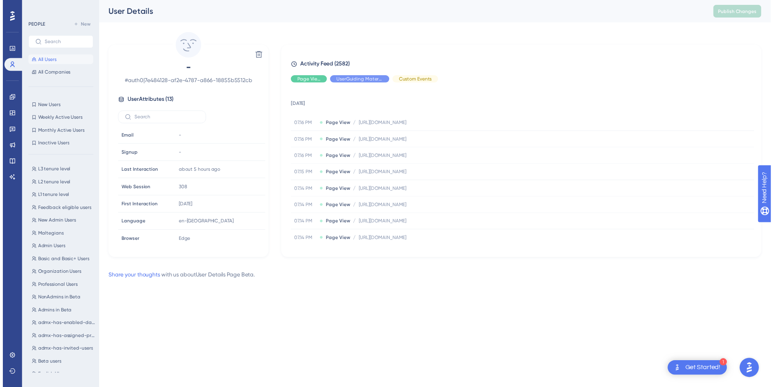
scroll to position [157, 0]
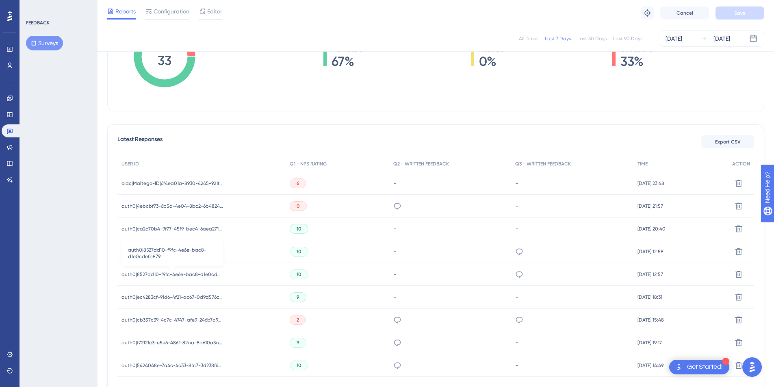
click at [204, 275] on span "auth0|8527dd10-f9fc-4e6e-bac8-d1e0cdefb879" at bounding box center [172, 274] width 102 height 7
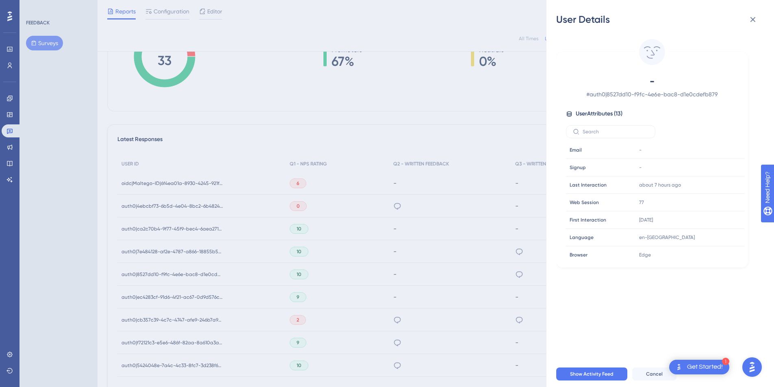
scroll to position [108, 0]
click at [610, 377] on span "Show Activity Feed" at bounding box center [591, 374] width 43 height 7
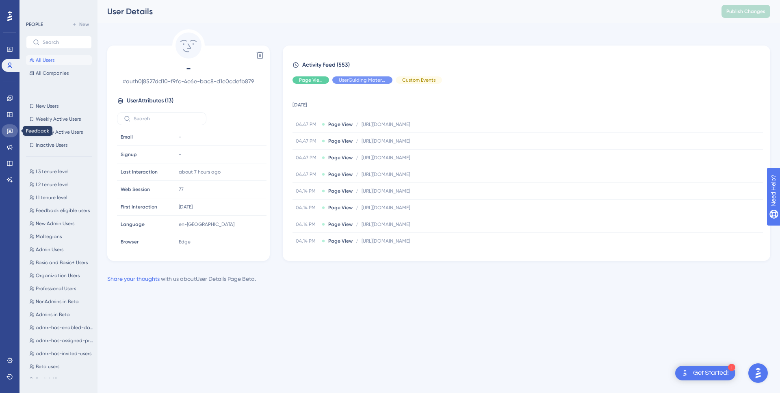
click at [11, 127] on link at bounding box center [10, 130] width 16 height 13
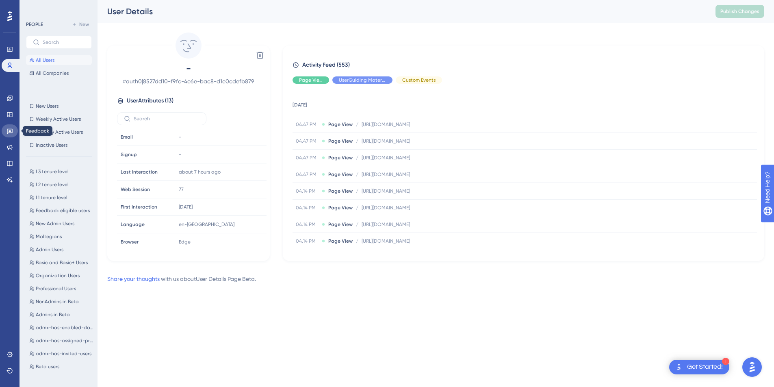
click at [10, 133] on icon at bounding box center [10, 131] width 6 height 5
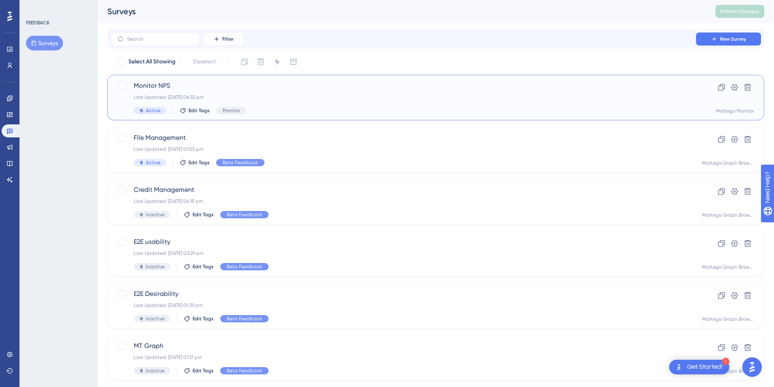
click at [292, 94] on div "Last Updated: [DATE] 06:32 pm" at bounding box center [403, 97] width 539 height 7
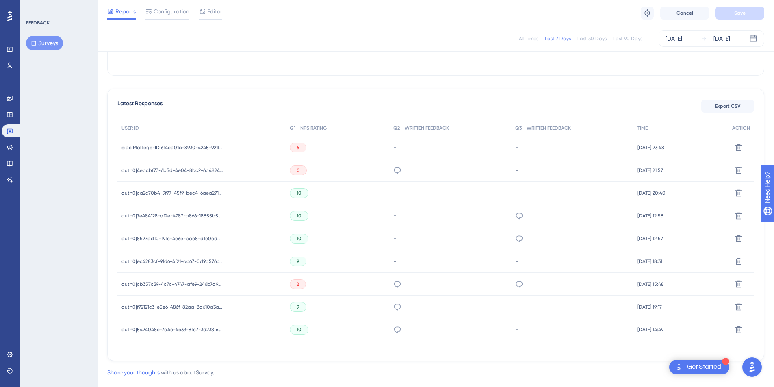
scroll to position [209, 0]
